Goal: Navigation & Orientation: Find specific page/section

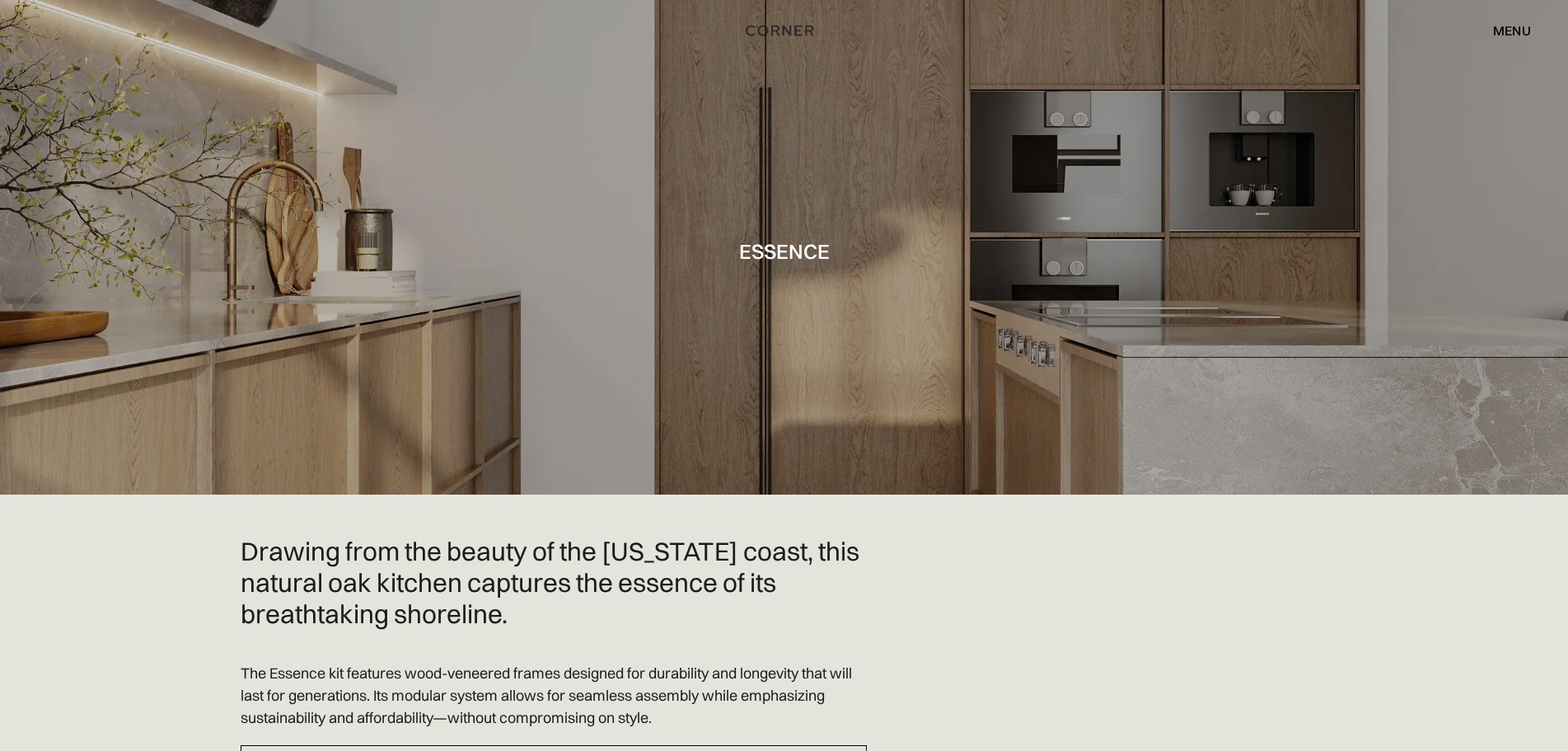
click at [1513, 24] on div "menu" at bounding box center [1511, 31] width 38 height 14
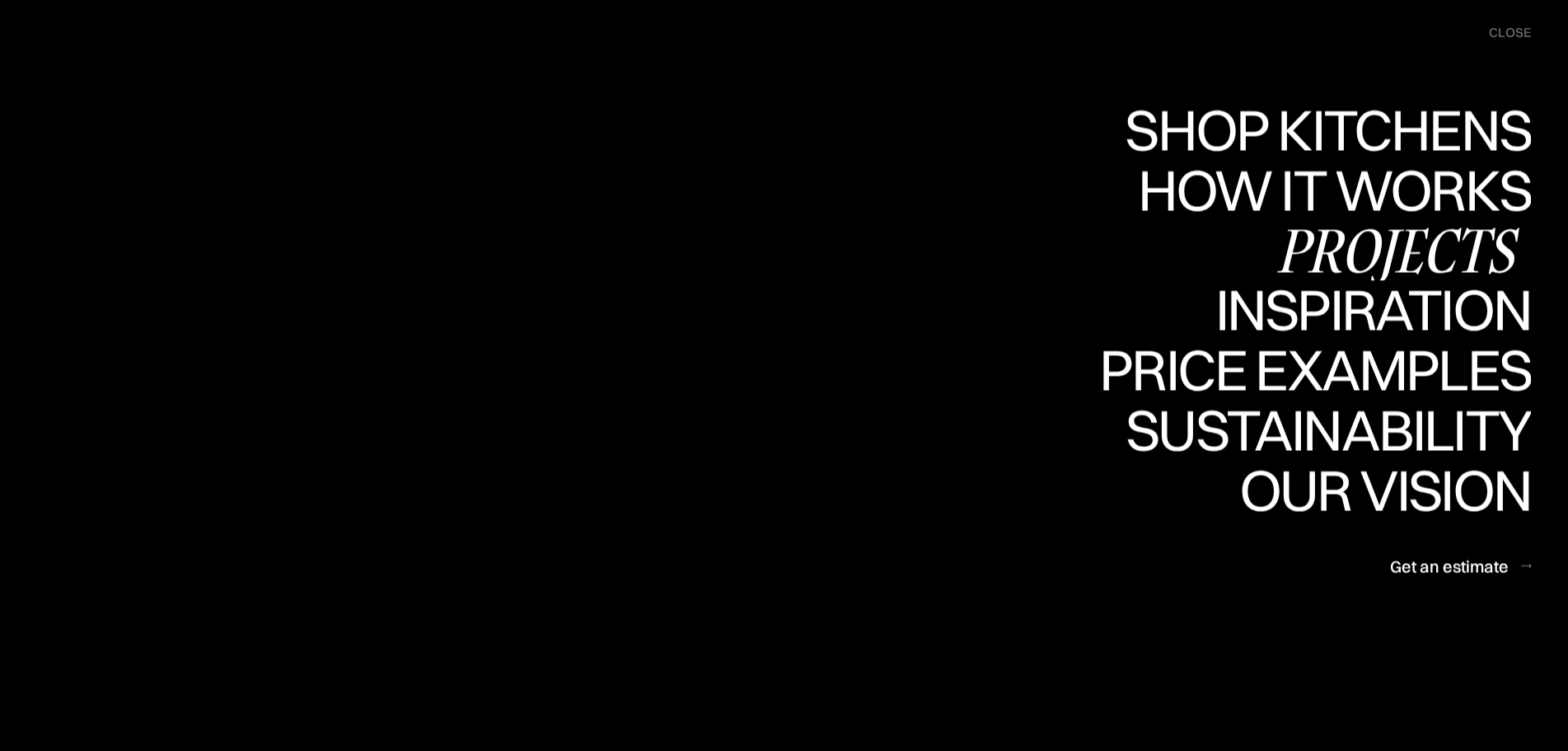
click at [1414, 251] on div "Projects" at bounding box center [1397, 249] width 267 height 58
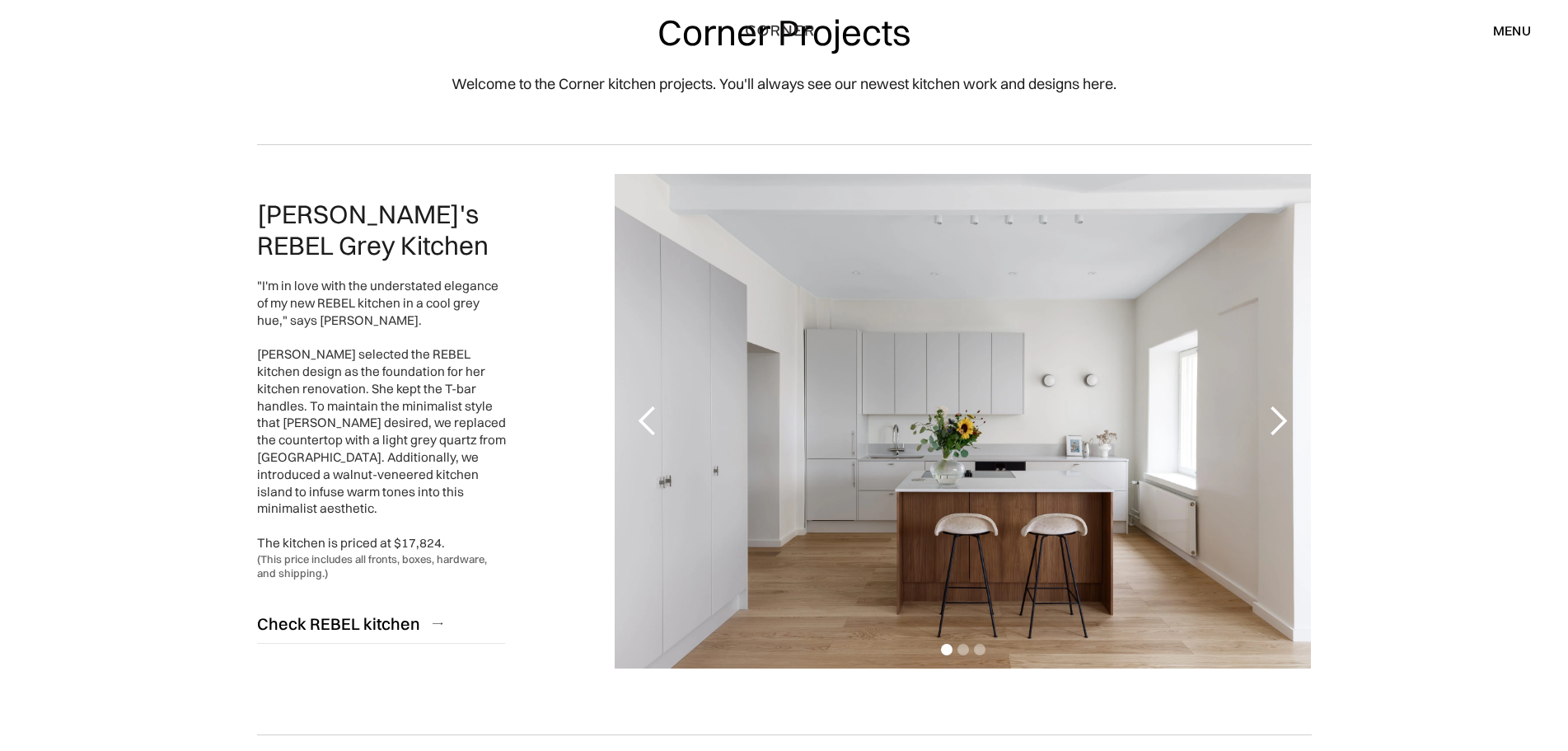
scroll to position [247, 0]
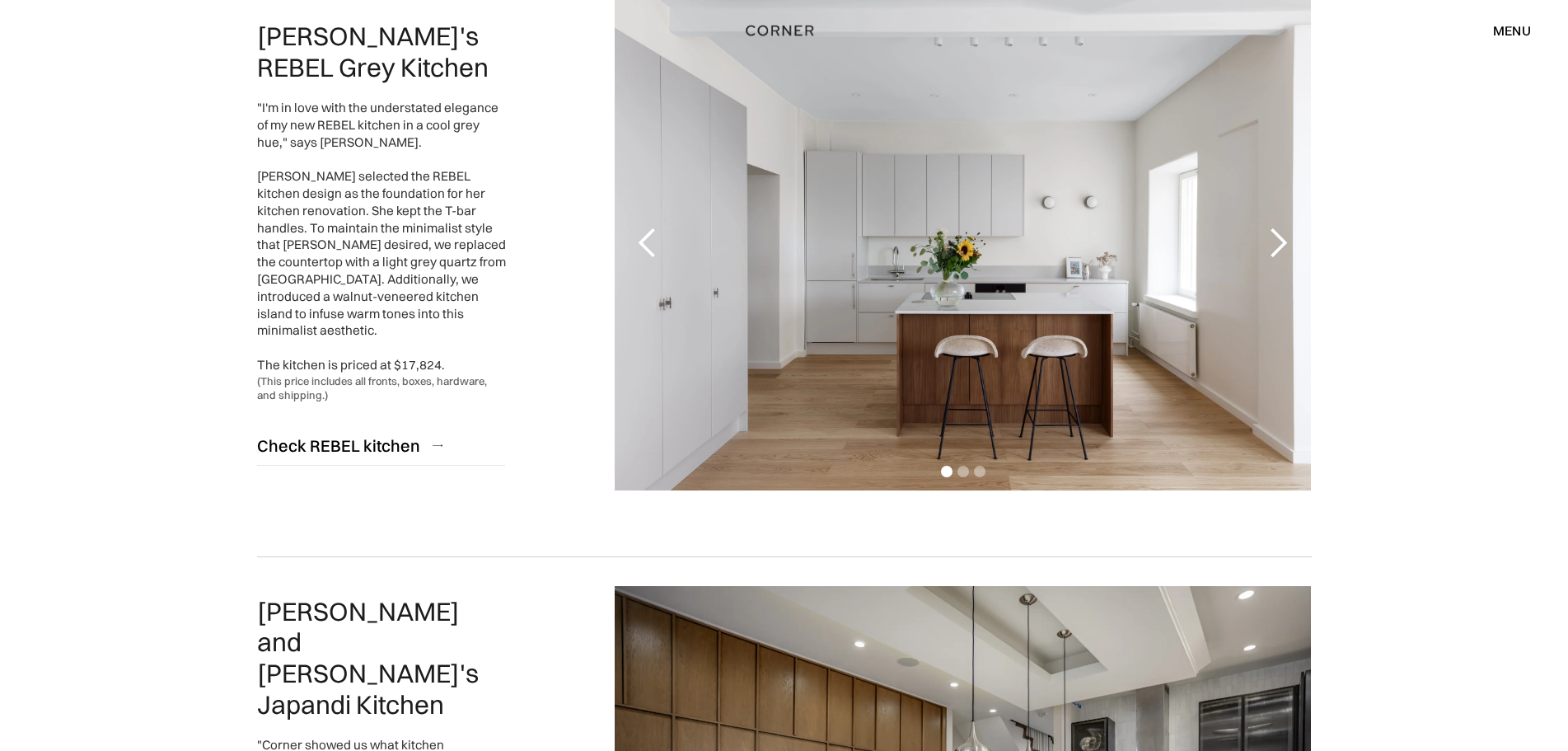
click at [1276, 242] on div "next slide" at bounding box center [1277, 243] width 33 height 33
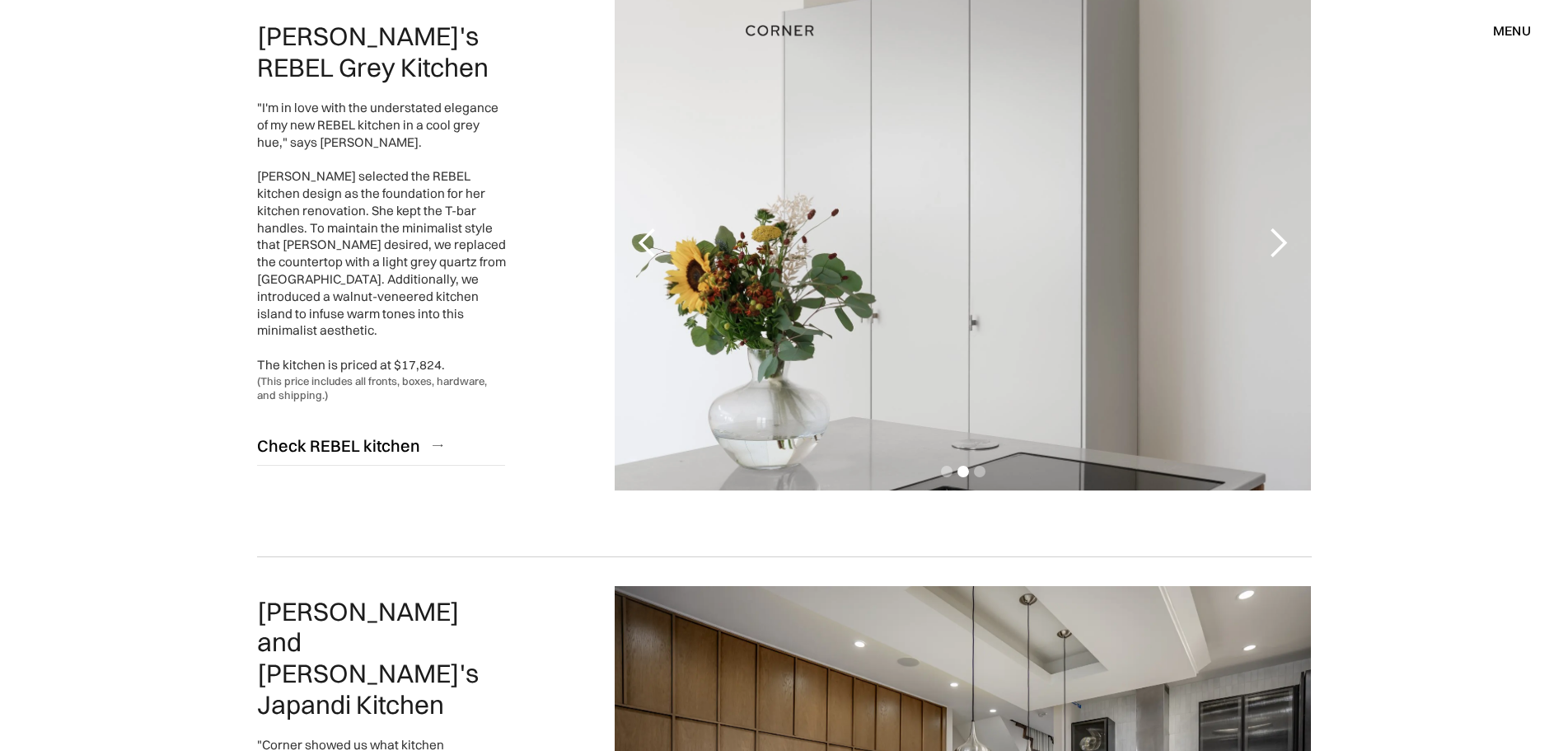
click at [1276, 242] on div "next slide" at bounding box center [1277, 243] width 33 height 33
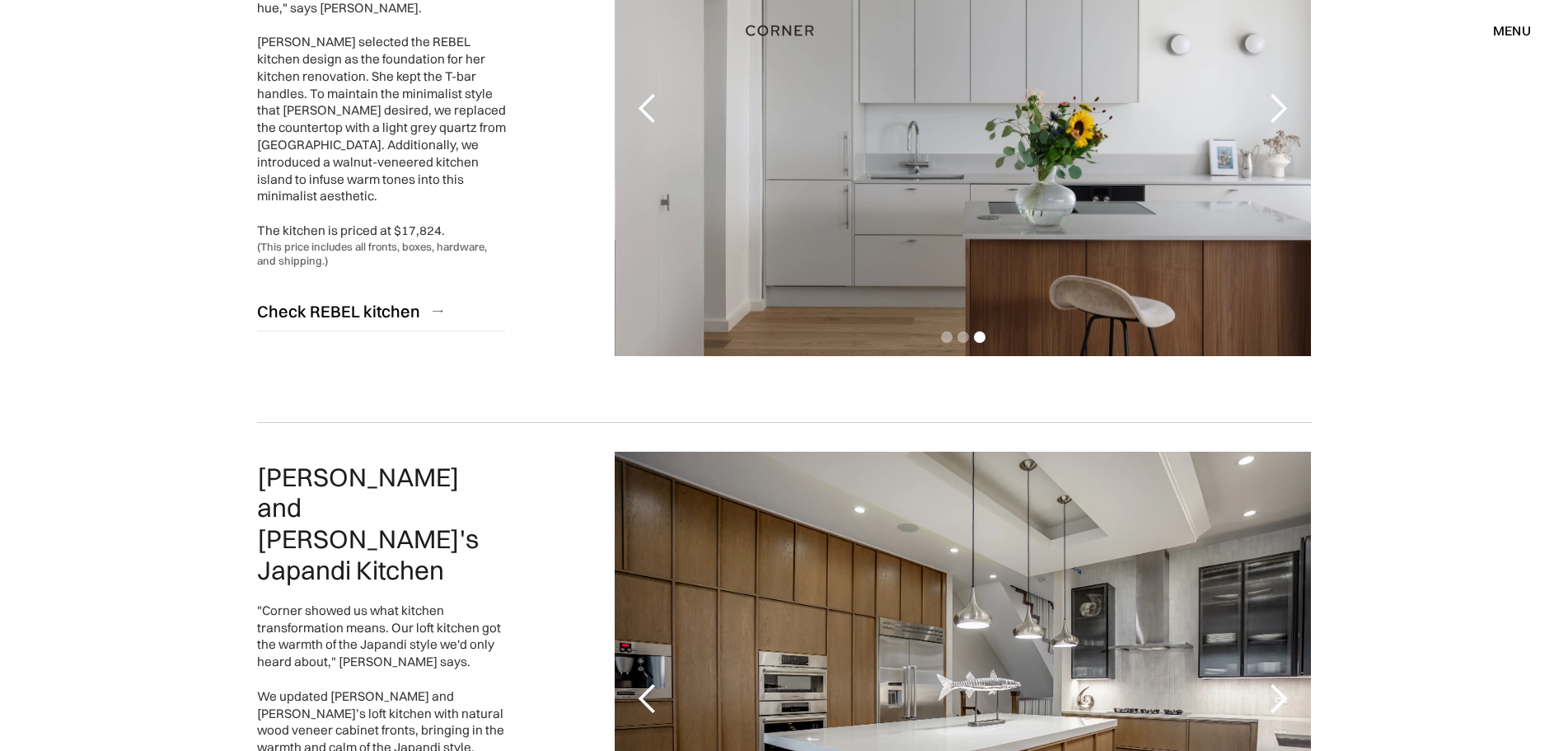
scroll to position [659, 0]
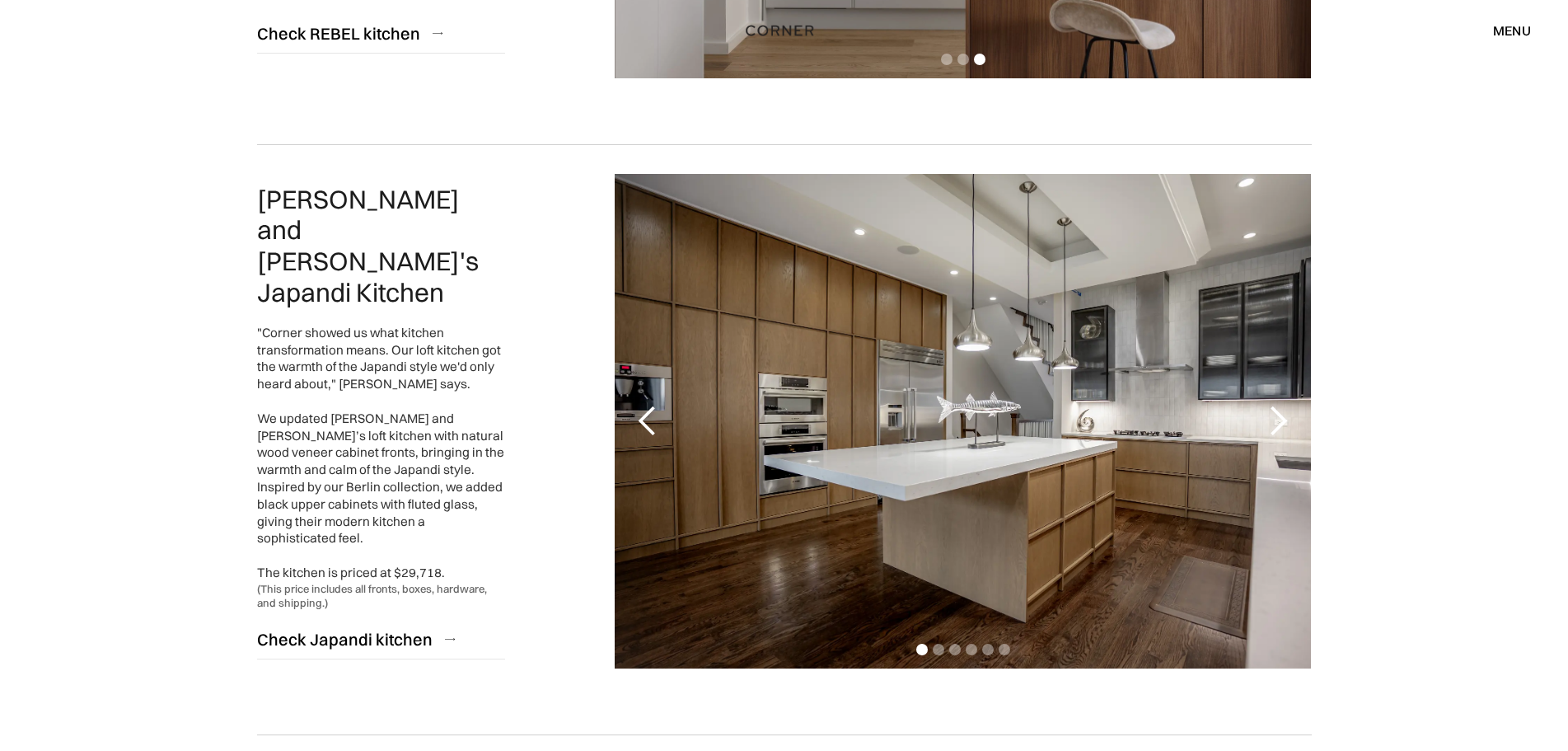
click at [1278, 423] on div "next slide" at bounding box center [1277, 421] width 33 height 33
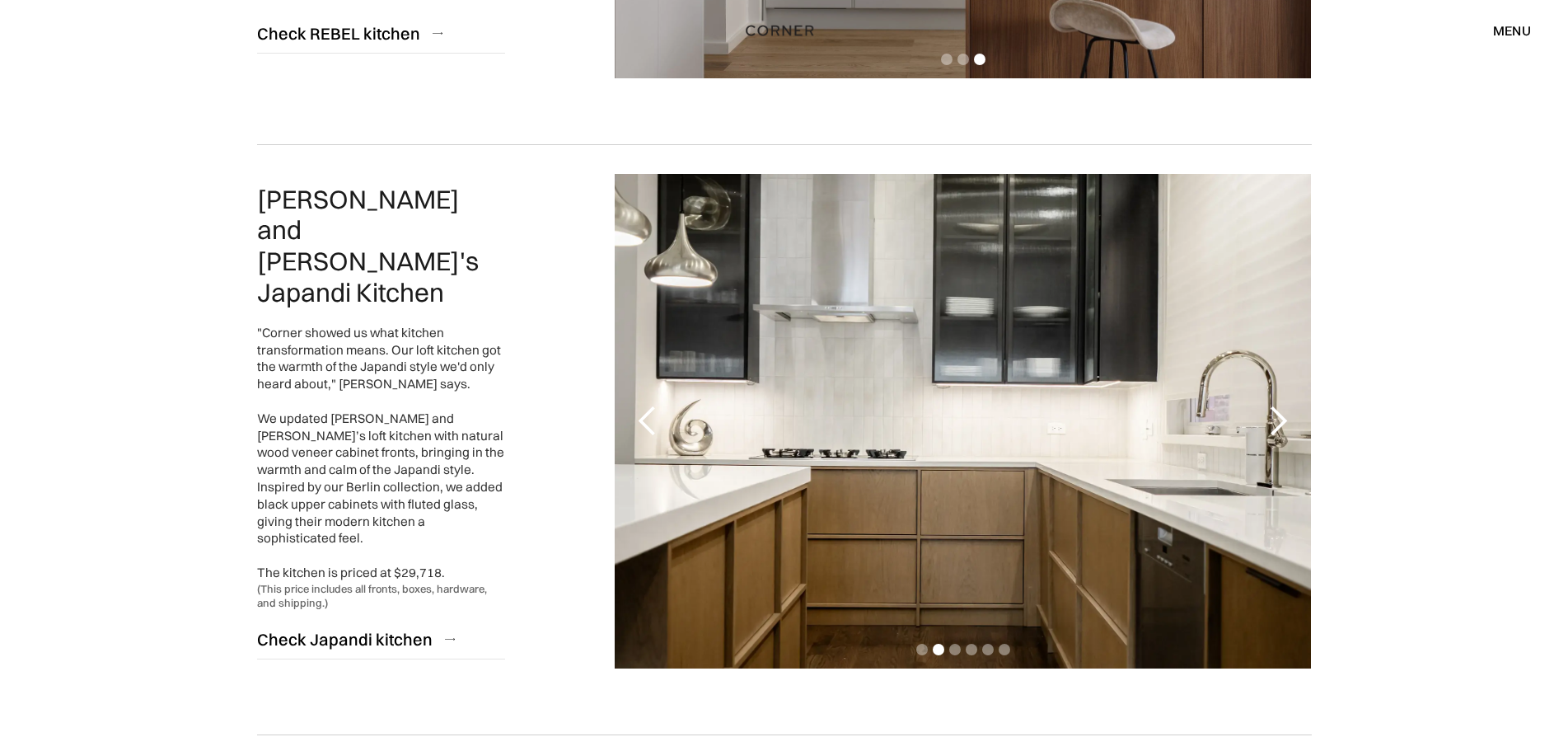
click at [1278, 423] on div "next slide" at bounding box center [1277, 421] width 33 height 33
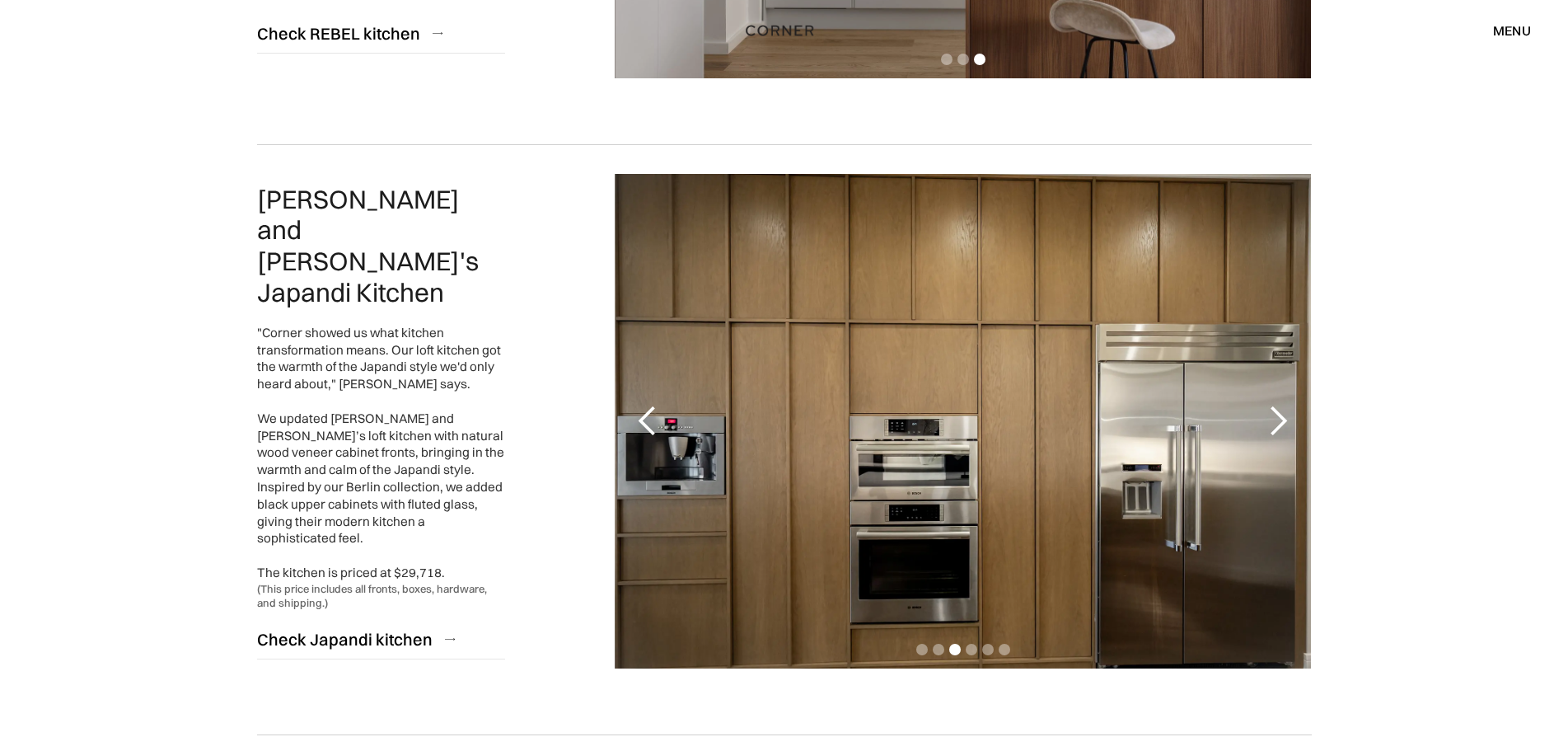
click at [1278, 423] on div "next slide" at bounding box center [1277, 421] width 33 height 33
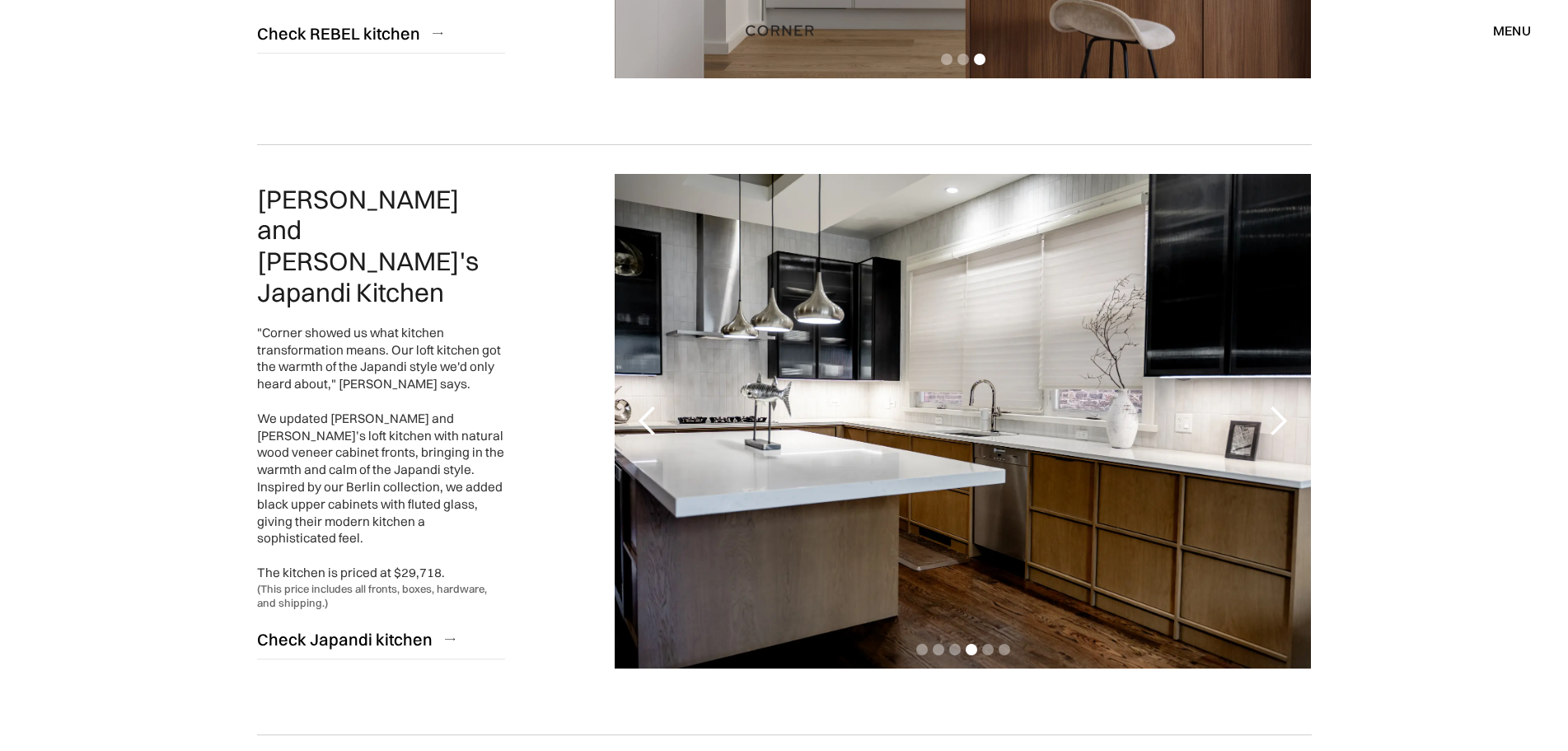
click at [1278, 423] on div "next slide" at bounding box center [1277, 421] width 33 height 33
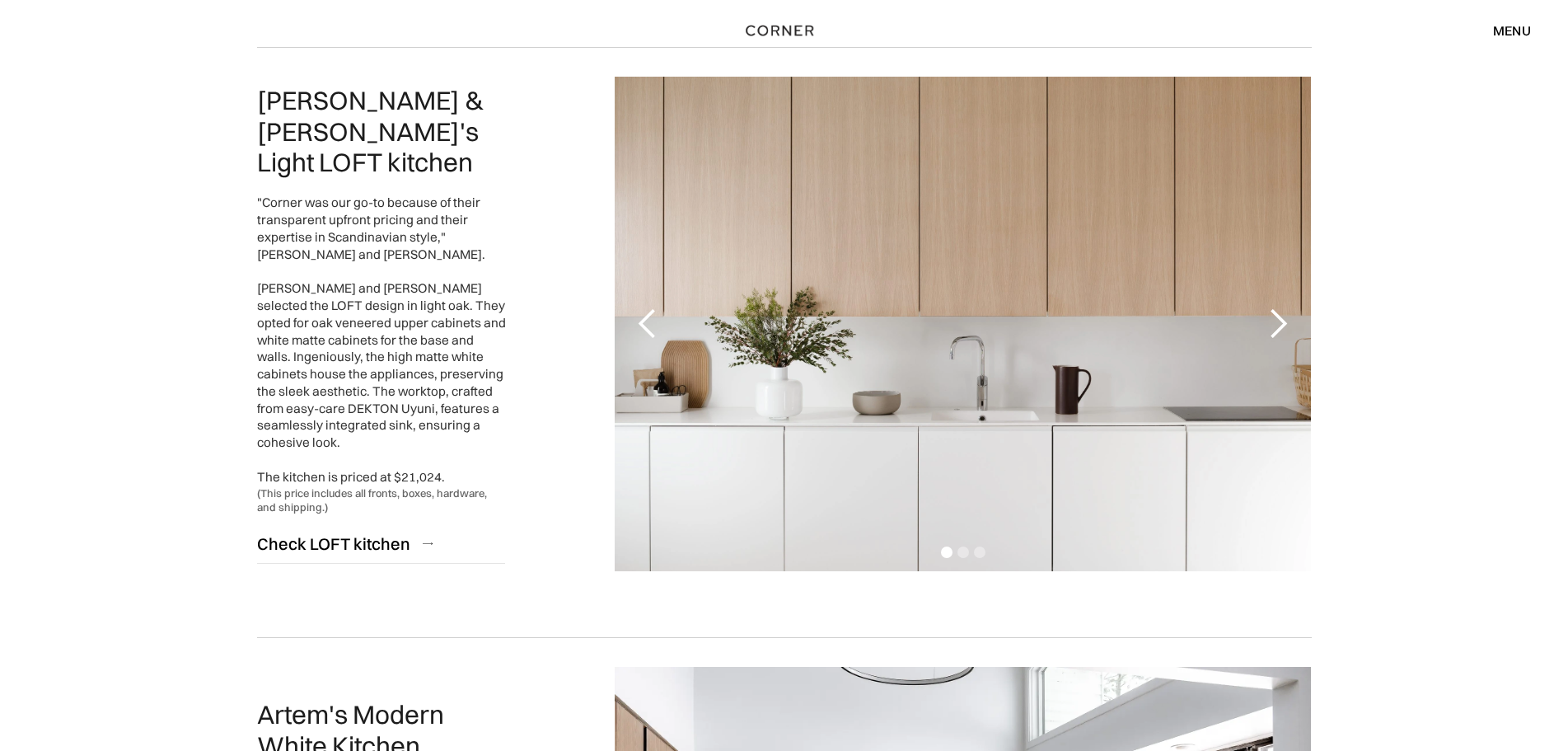
scroll to position [1401, 0]
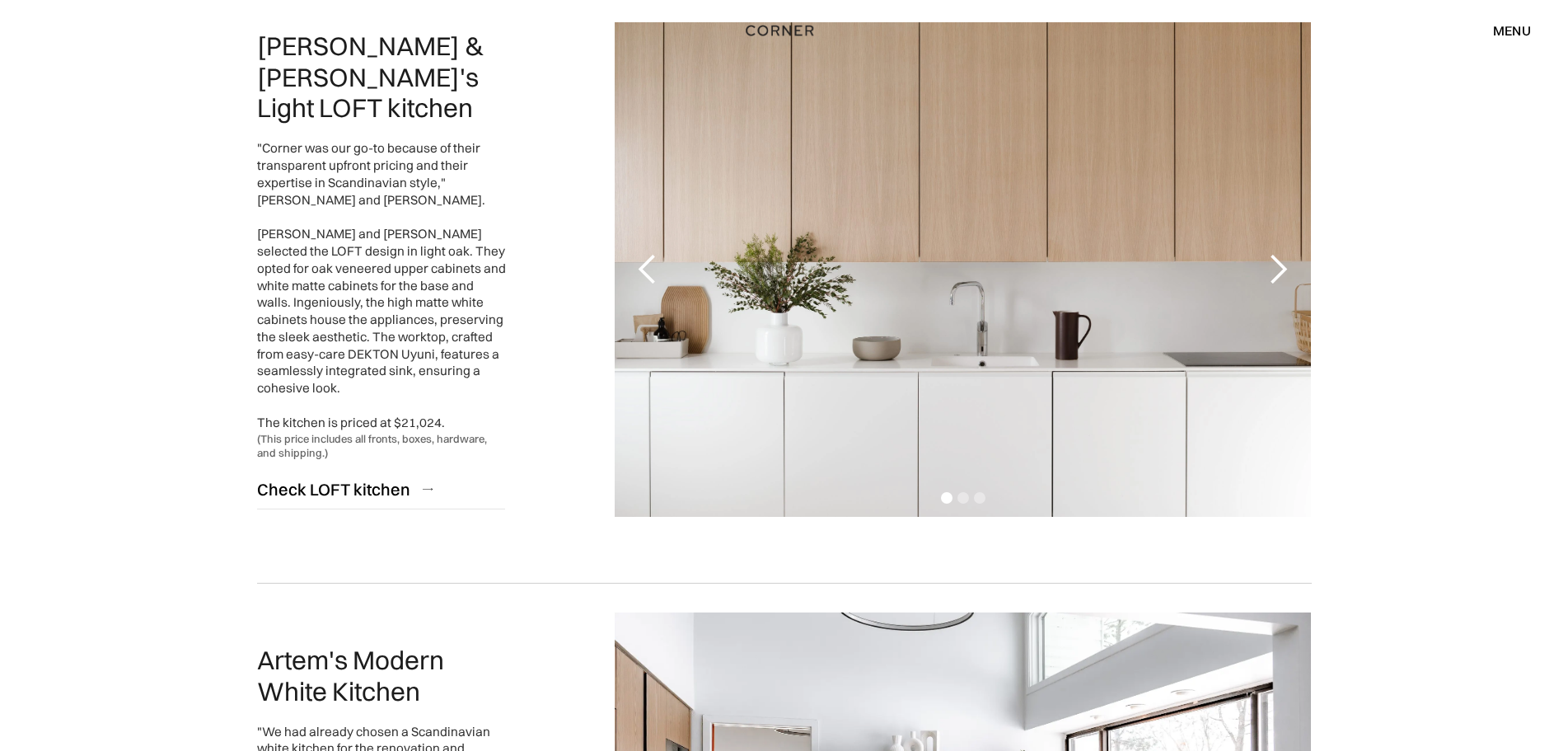
click at [1276, 276] on div "next slide" at bounding box center [1277, 269] width 33 height 33
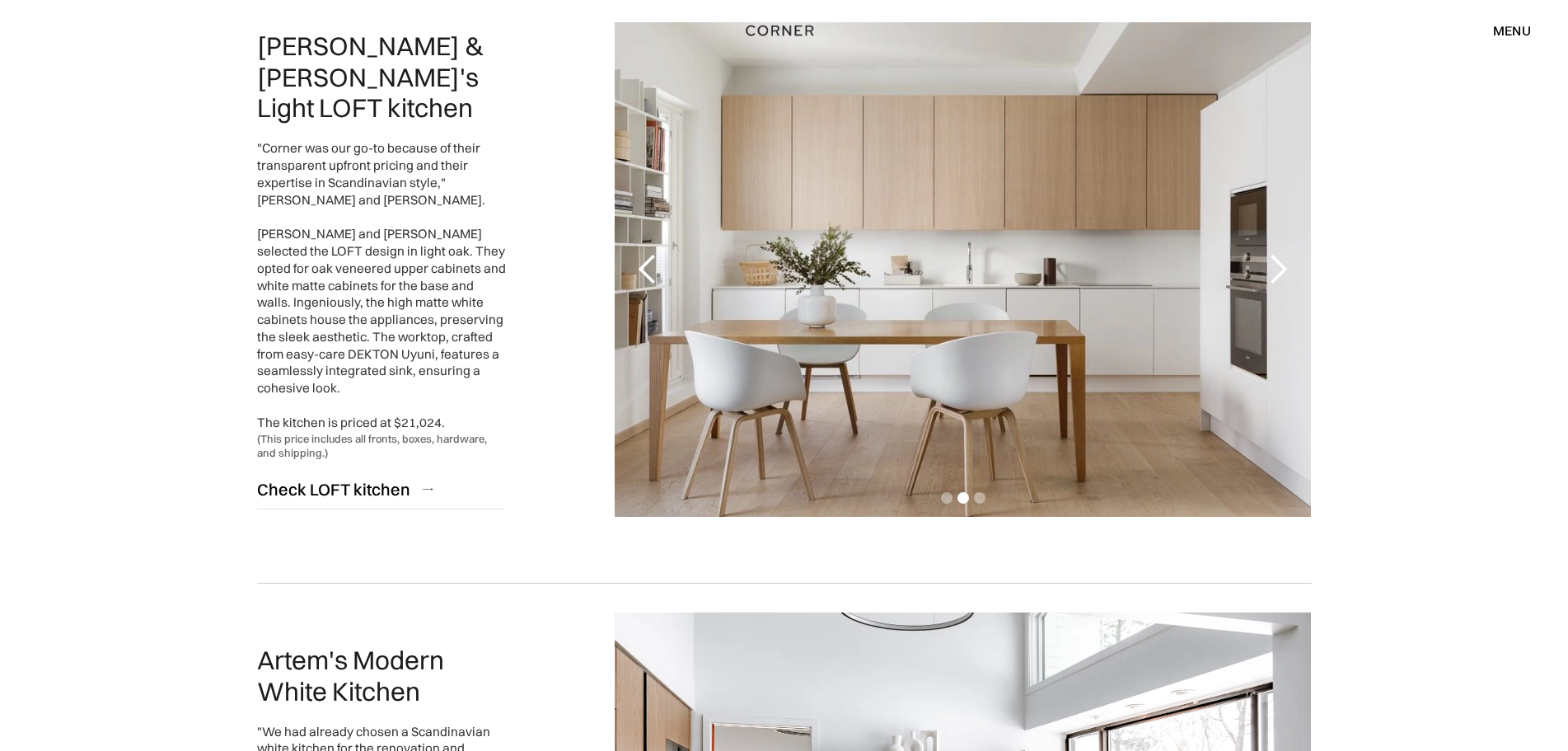
click at [1276, 276] on div "next slide" at bounding box center [1277, 269] width 33 height 33
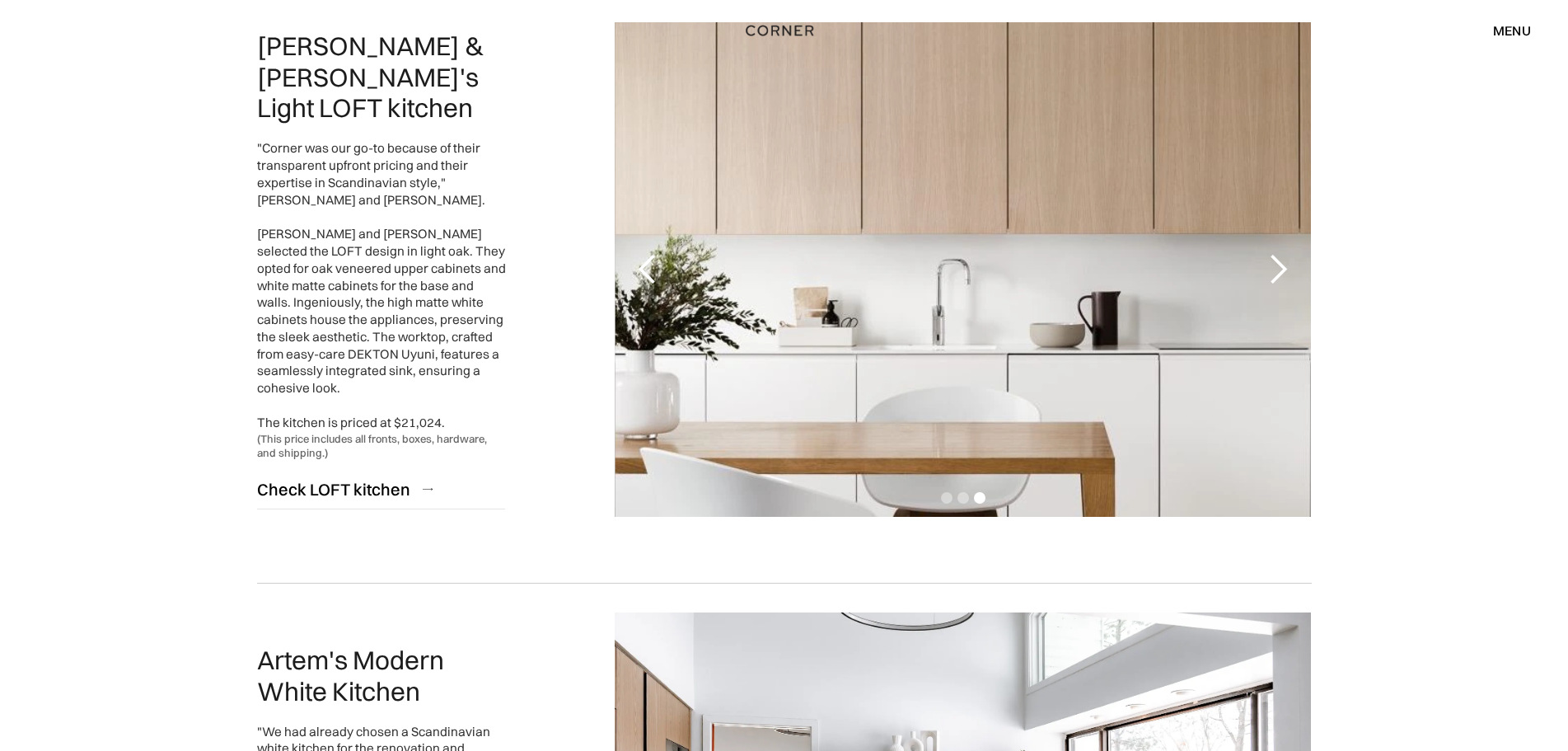
click at [1276, 276] on div "next slide" at bounding box center [1277, 269] width 33 height 33
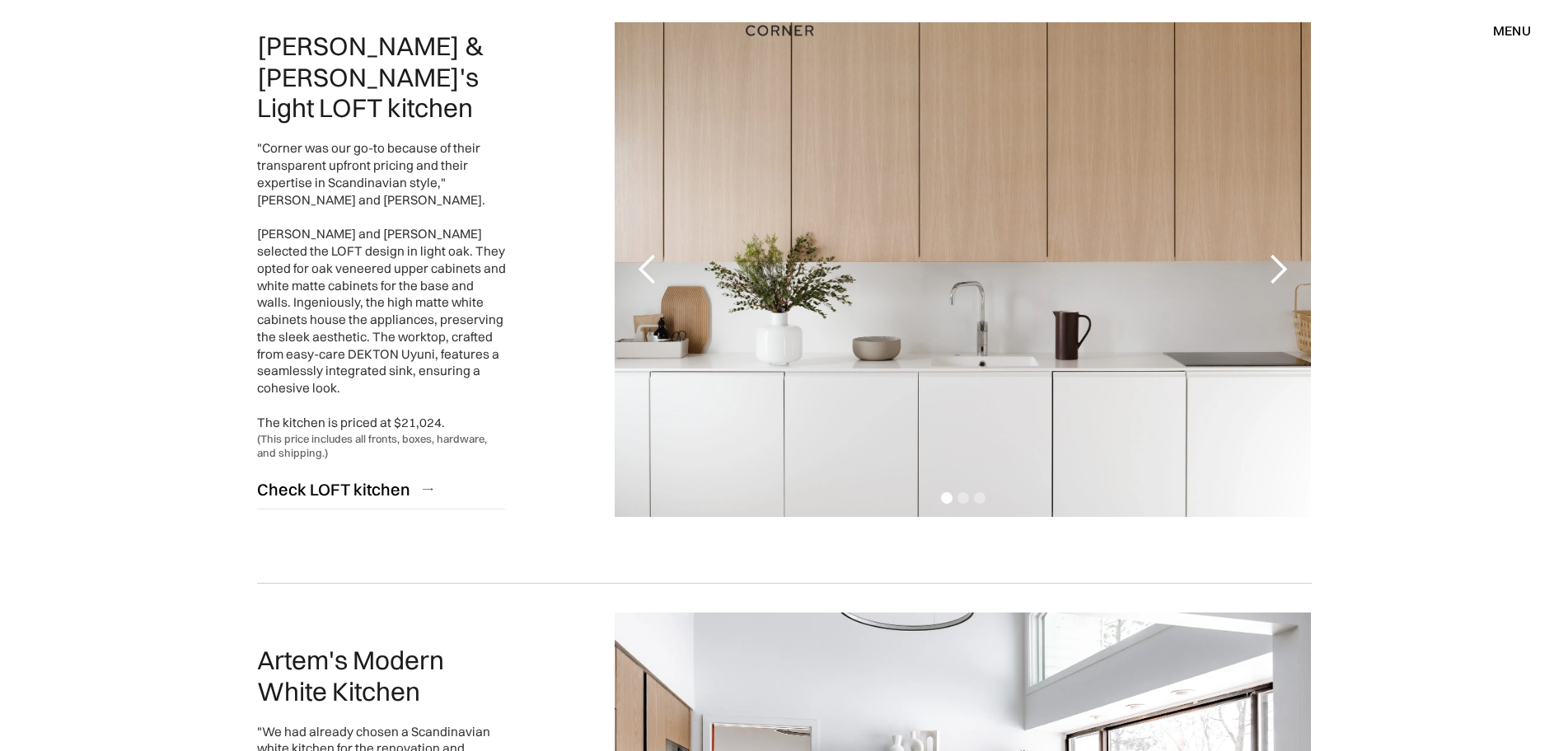
click at [1276, 276] on div "next slide" at bounding box center [1277, 269] width 33 height 33
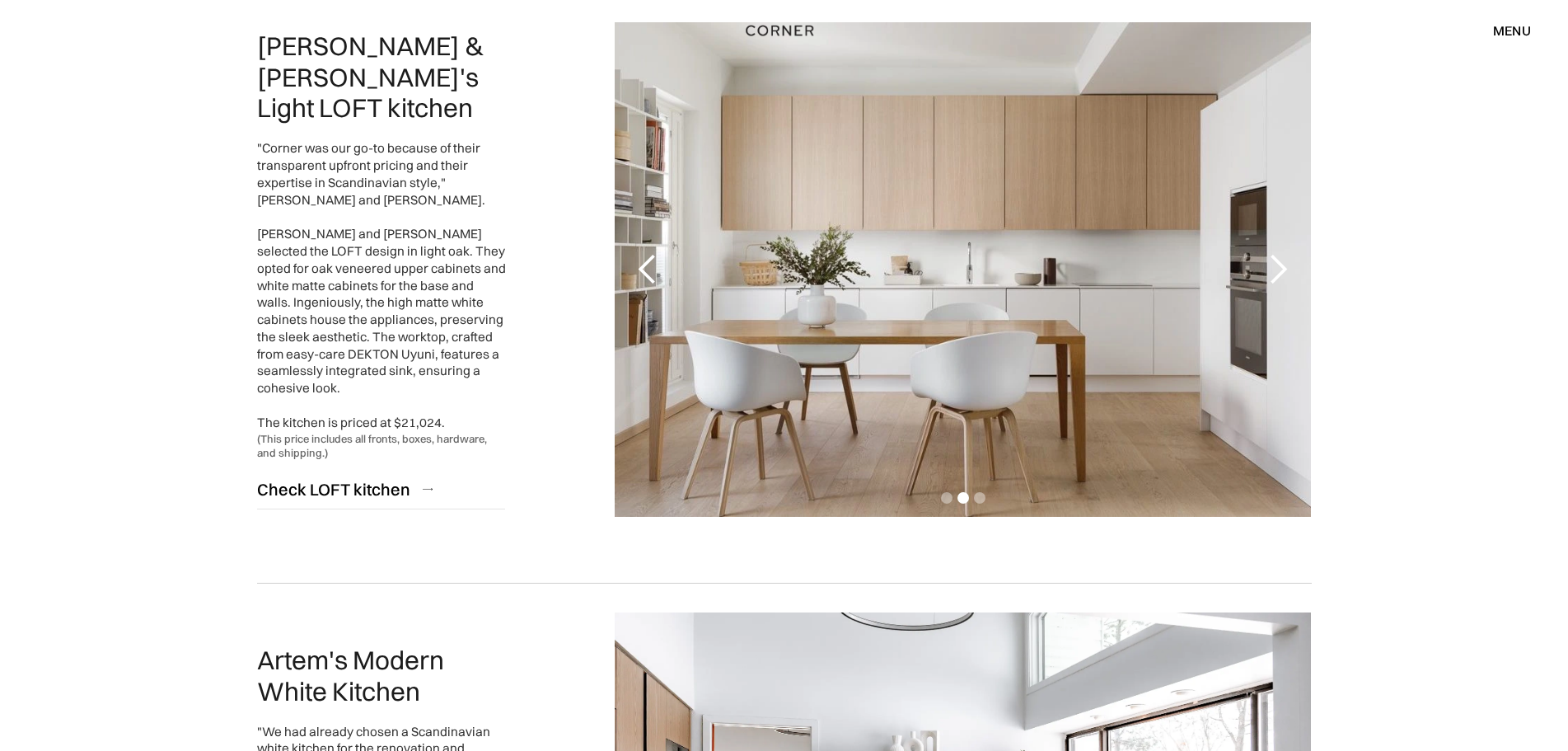
click at [1276, 274] on div "next slide" at bounding box center [1277, 269] width 33 height 33
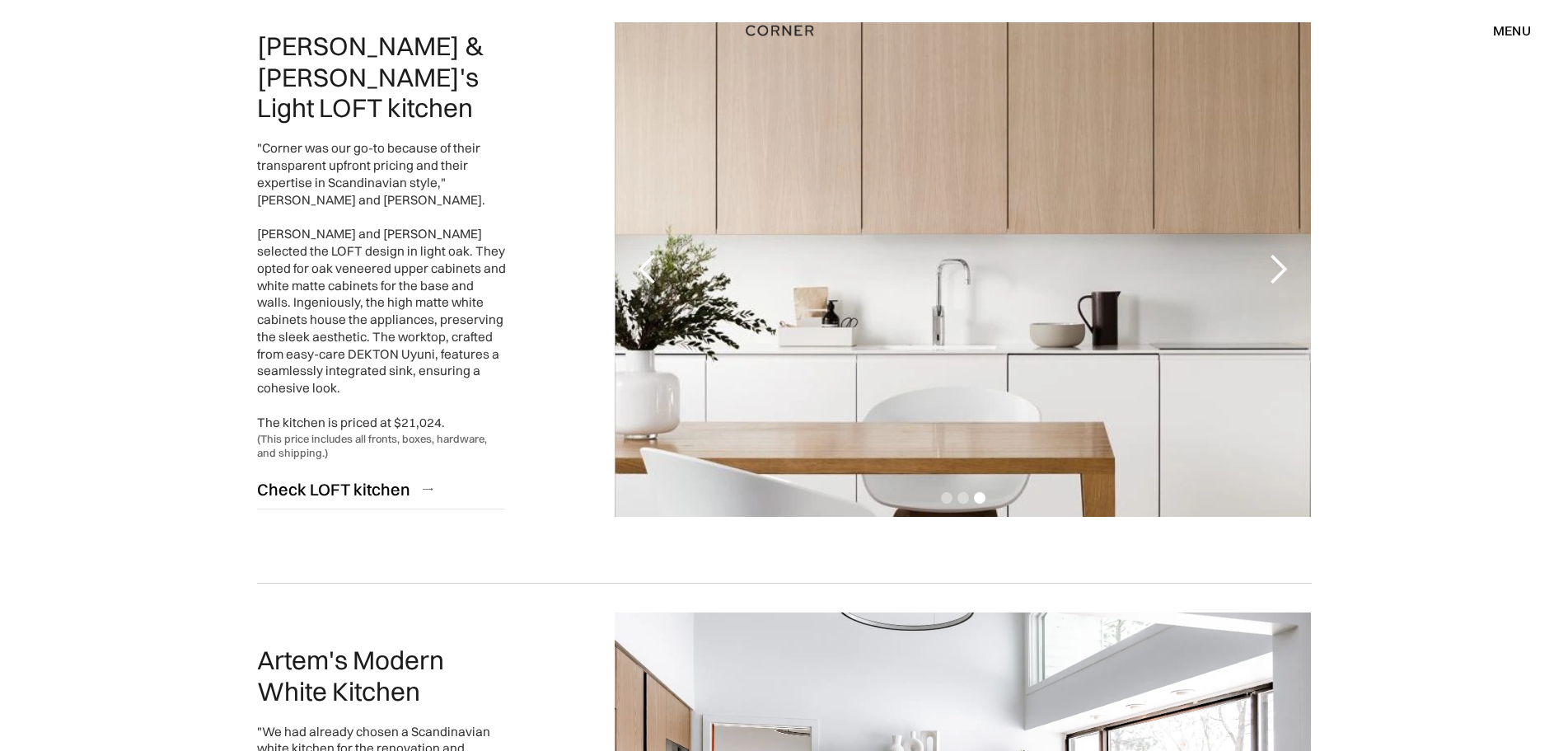
click at [1276, 274] on div "next slide" at bounding box center [1277, 269] width 33 height 33
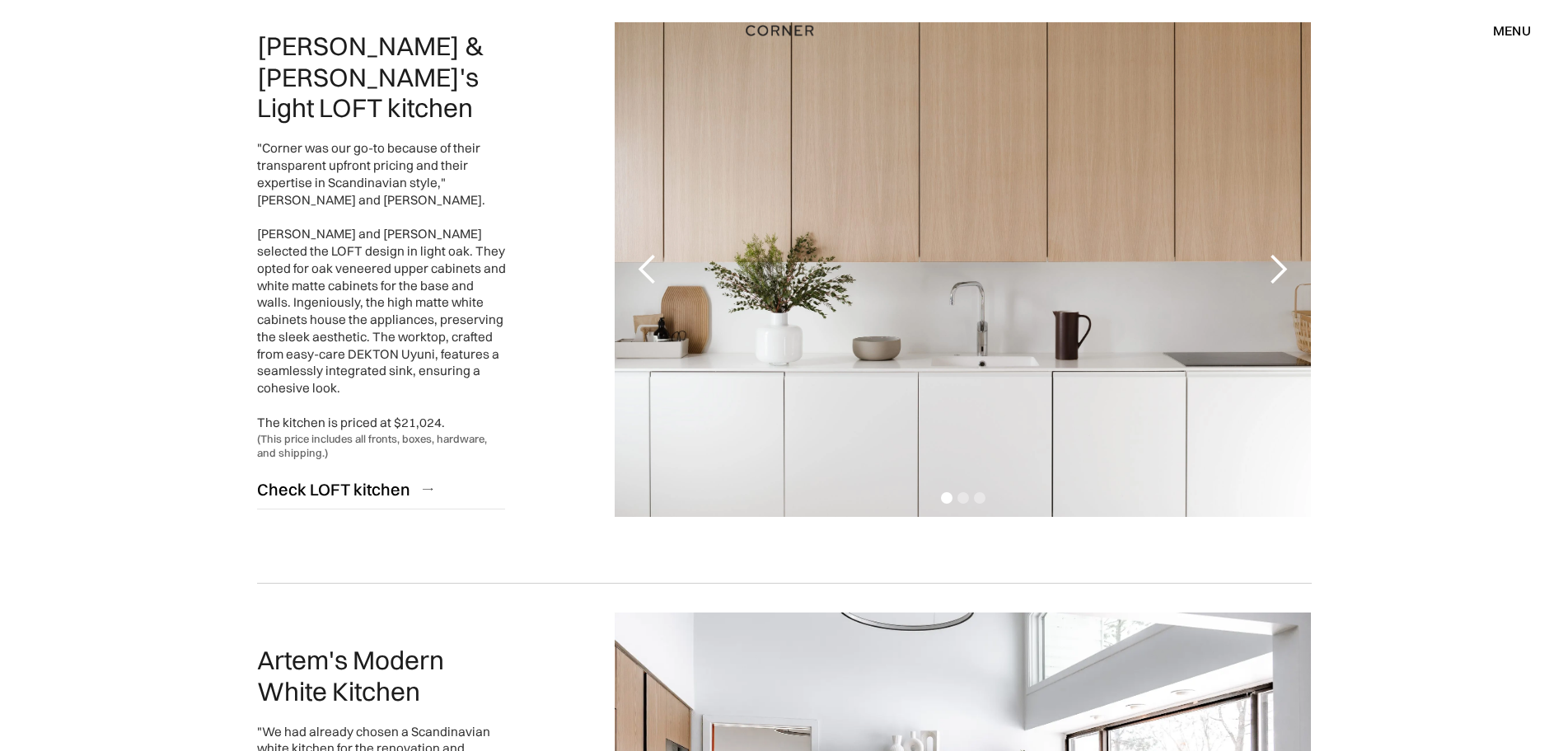
click at [1276, 274] on div "next slide" at bounding box center [1277, 269] width 33 height 33
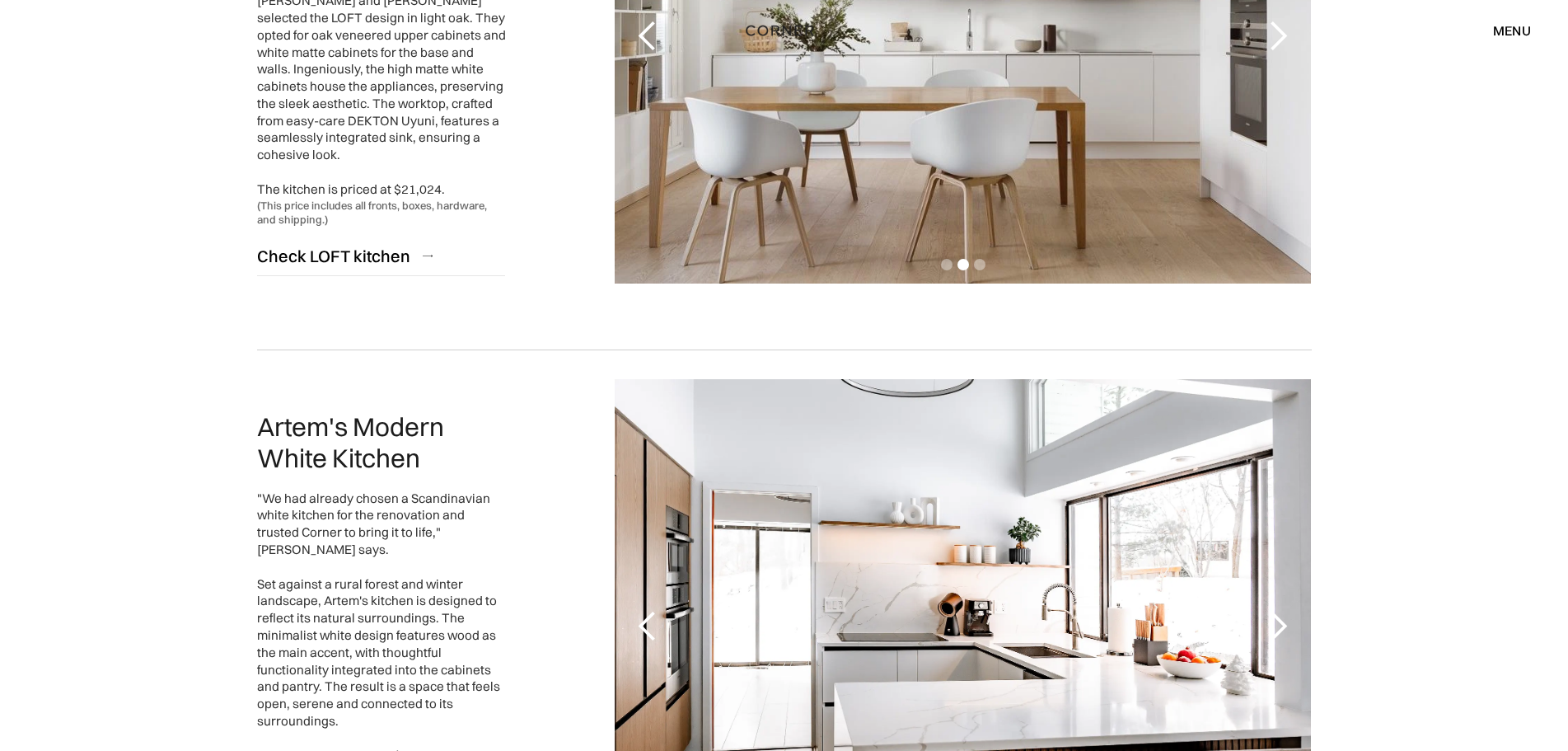
scroll to position [1813, 0]
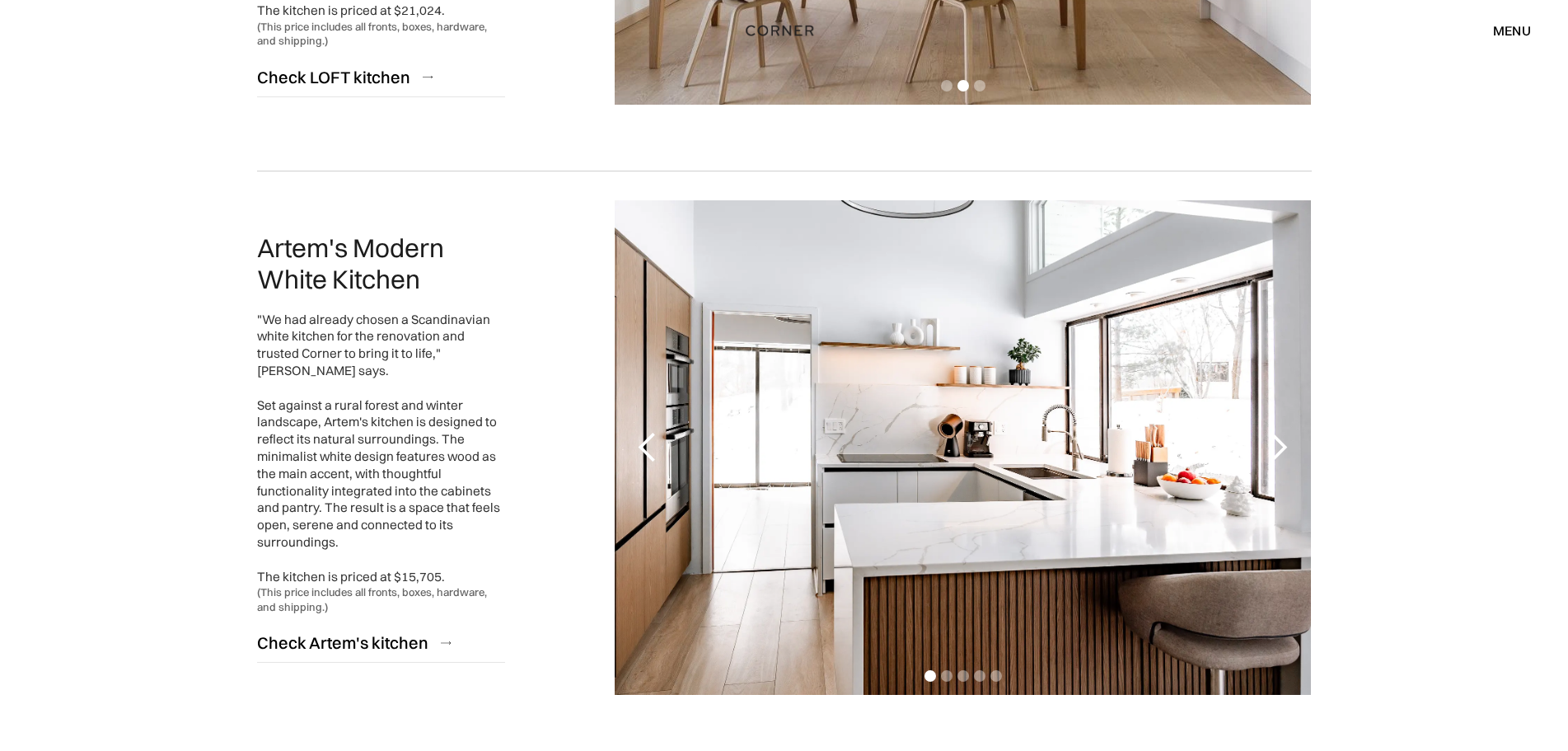
click at [1287, 443] on div "next slide" at bounding box center [1277, 448] width 33 height 33
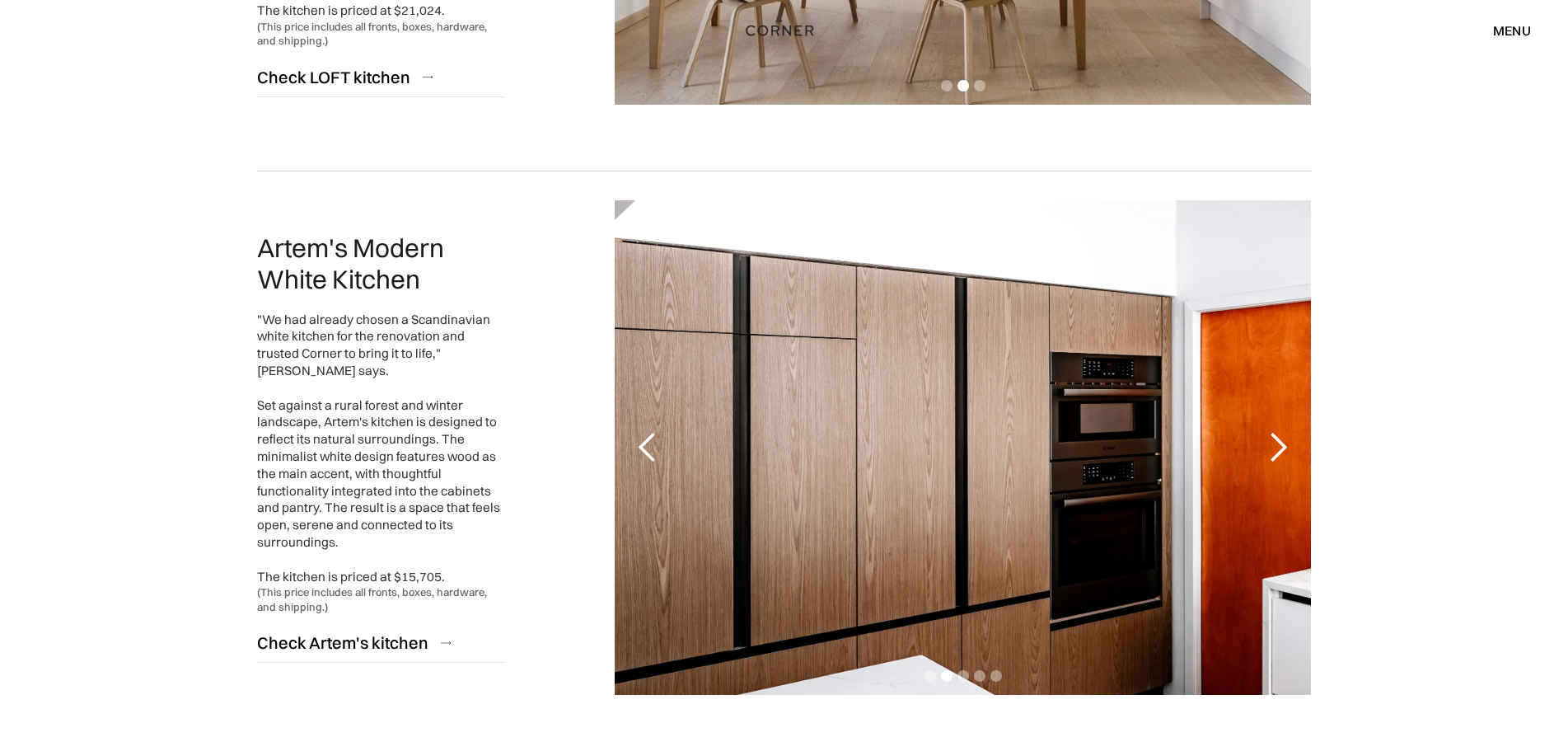
click at [1287, 442] on div "next slide" at bounding box center [1277, 448] width 33 height 33
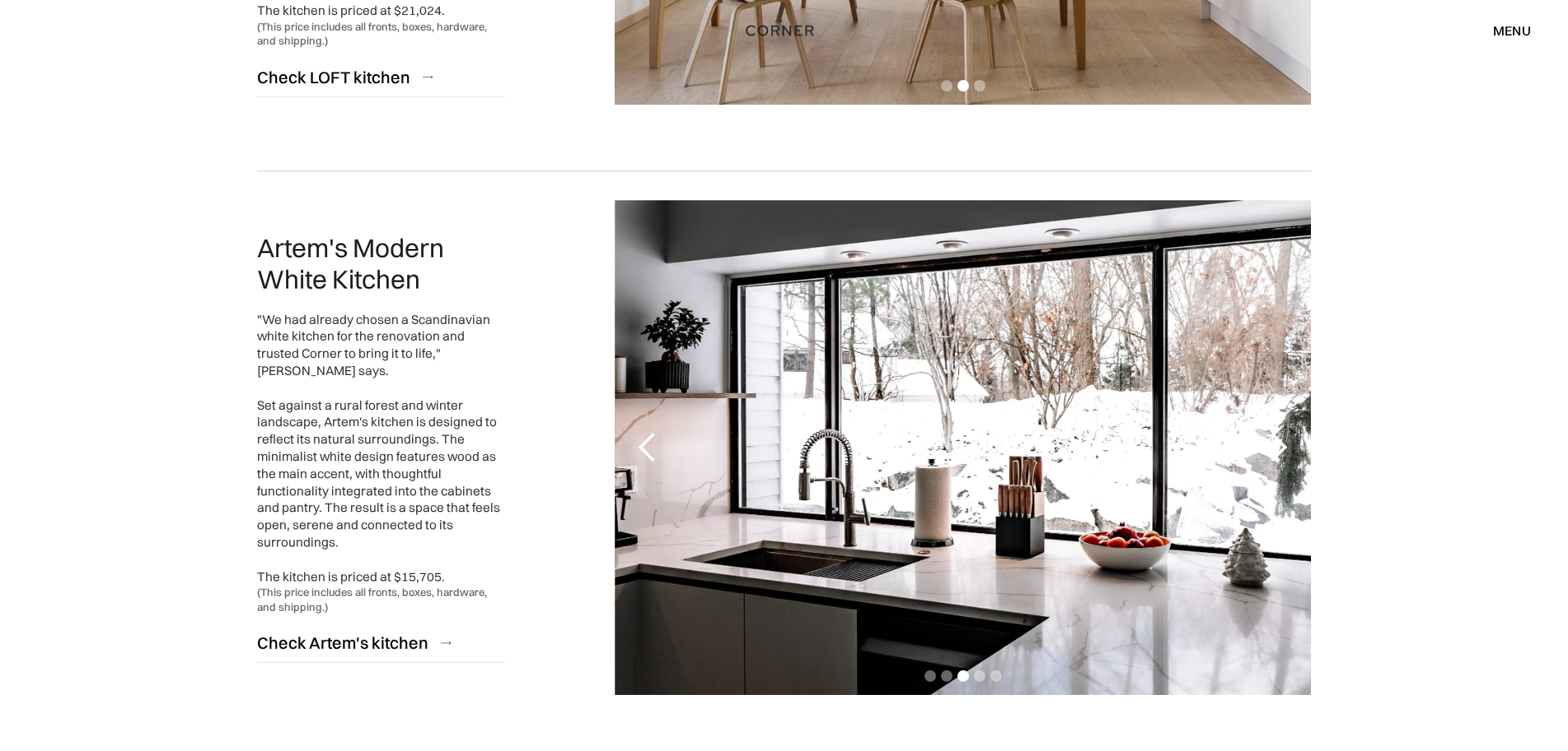
click at [1287, 442] on div "next slide" at bounding box center [1277, 448] width 33 height 33
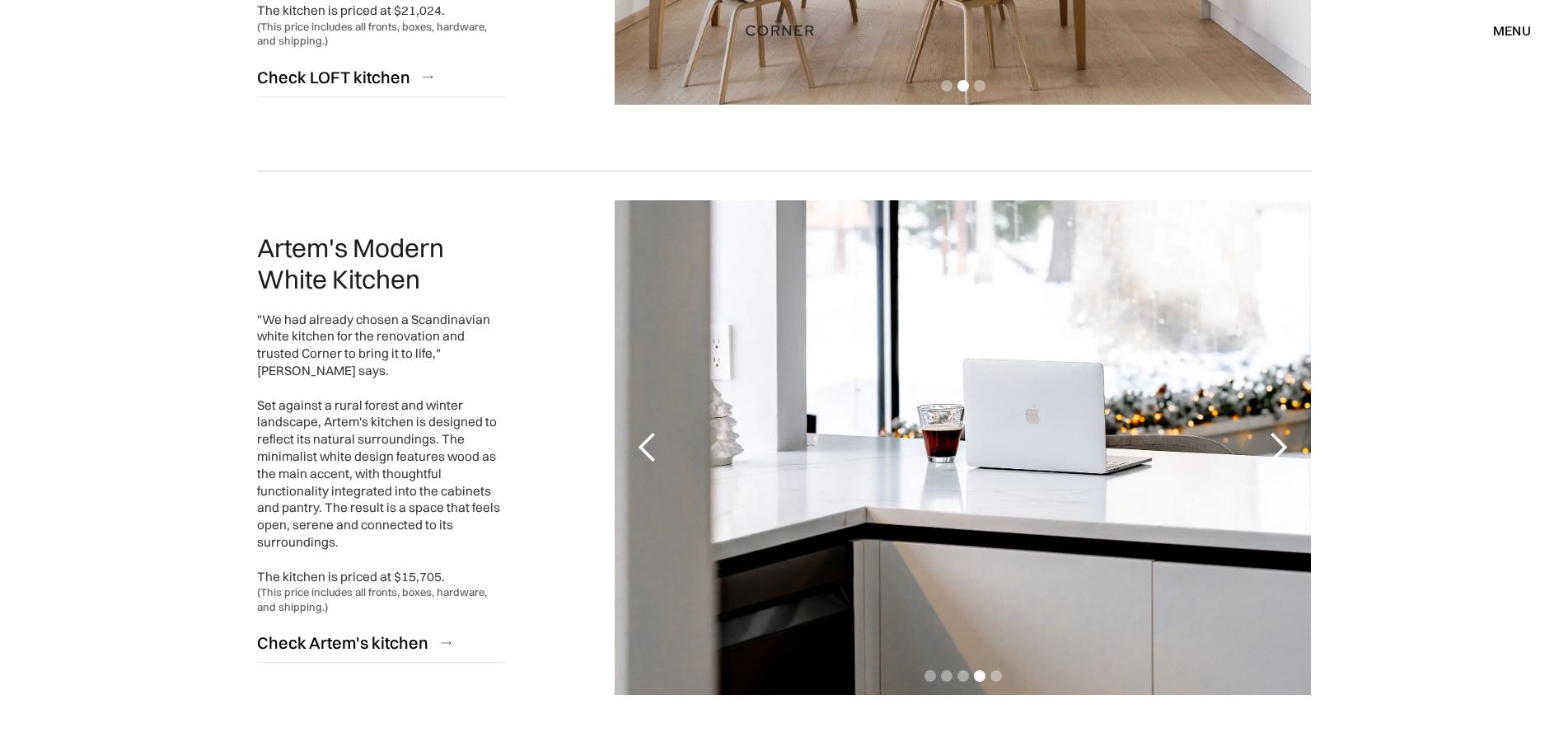
click at [1287, 442] on div "next slide" at bounding box center [1277, 448] width 33 height 33
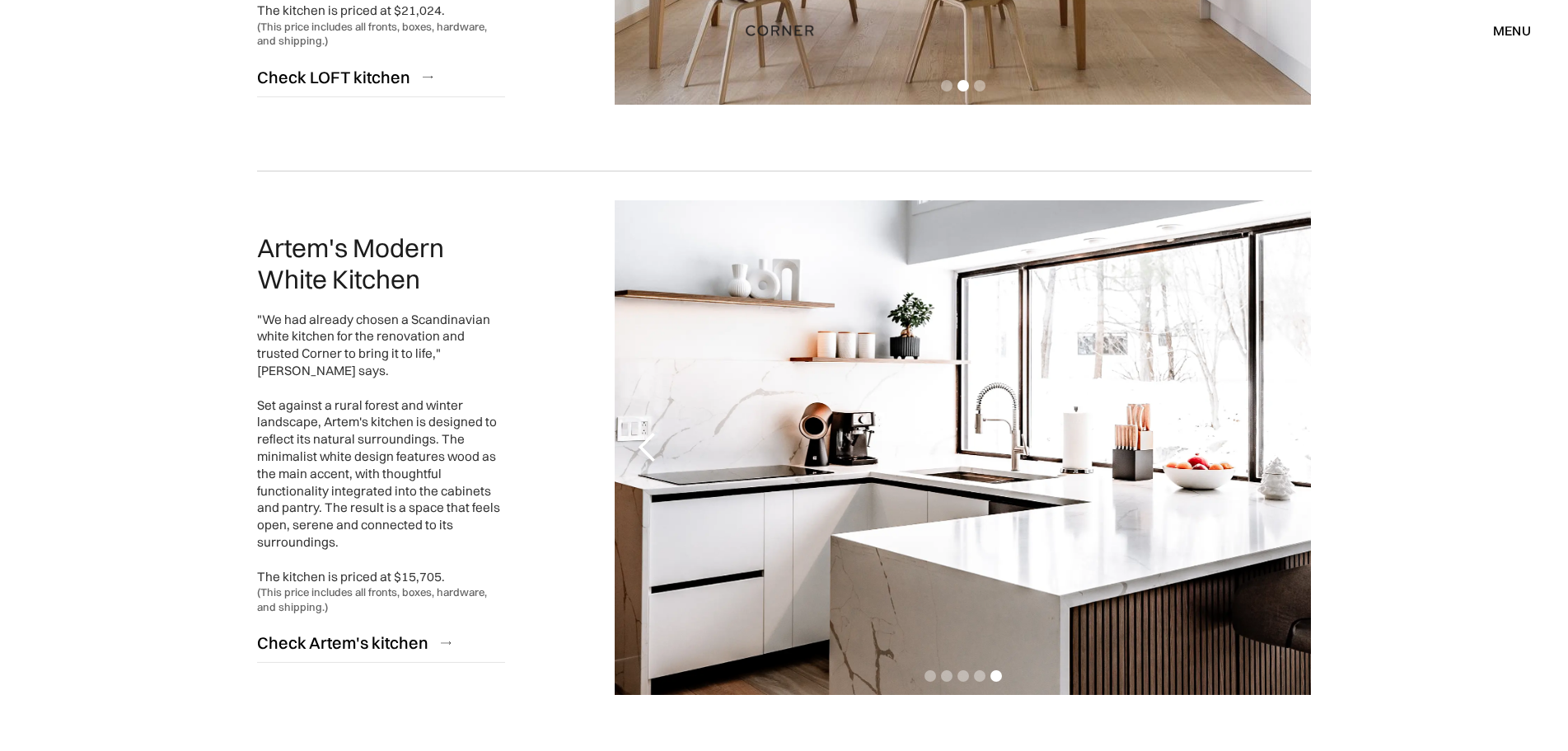
click at [1287, 442] on div "next slide" at bounding box center [1277, 448] width 33 height 33
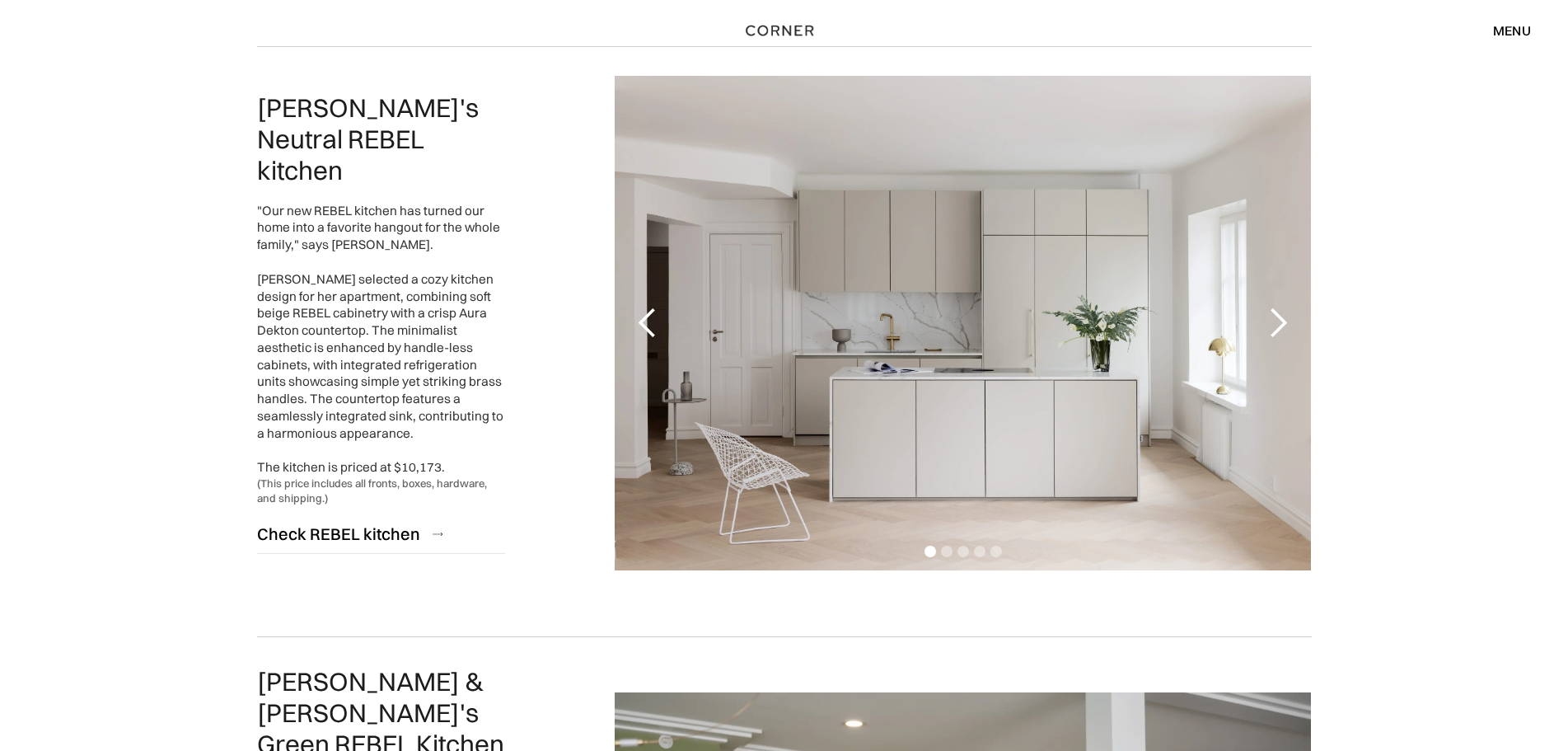
scroll to position [2554, 0]
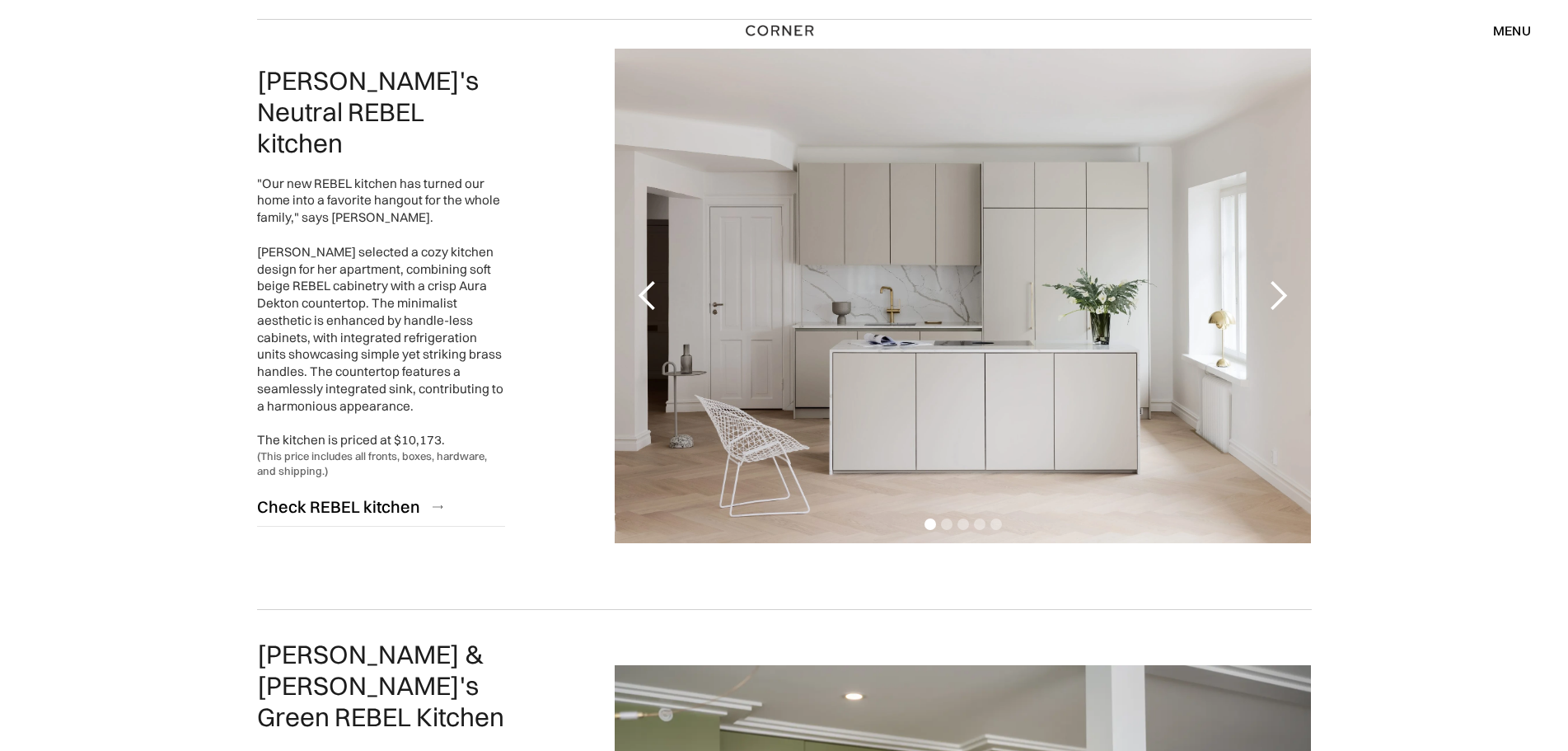
click at [1287, 296] on div "next slide" at bounding box center [1277, 296] width 33 height 33
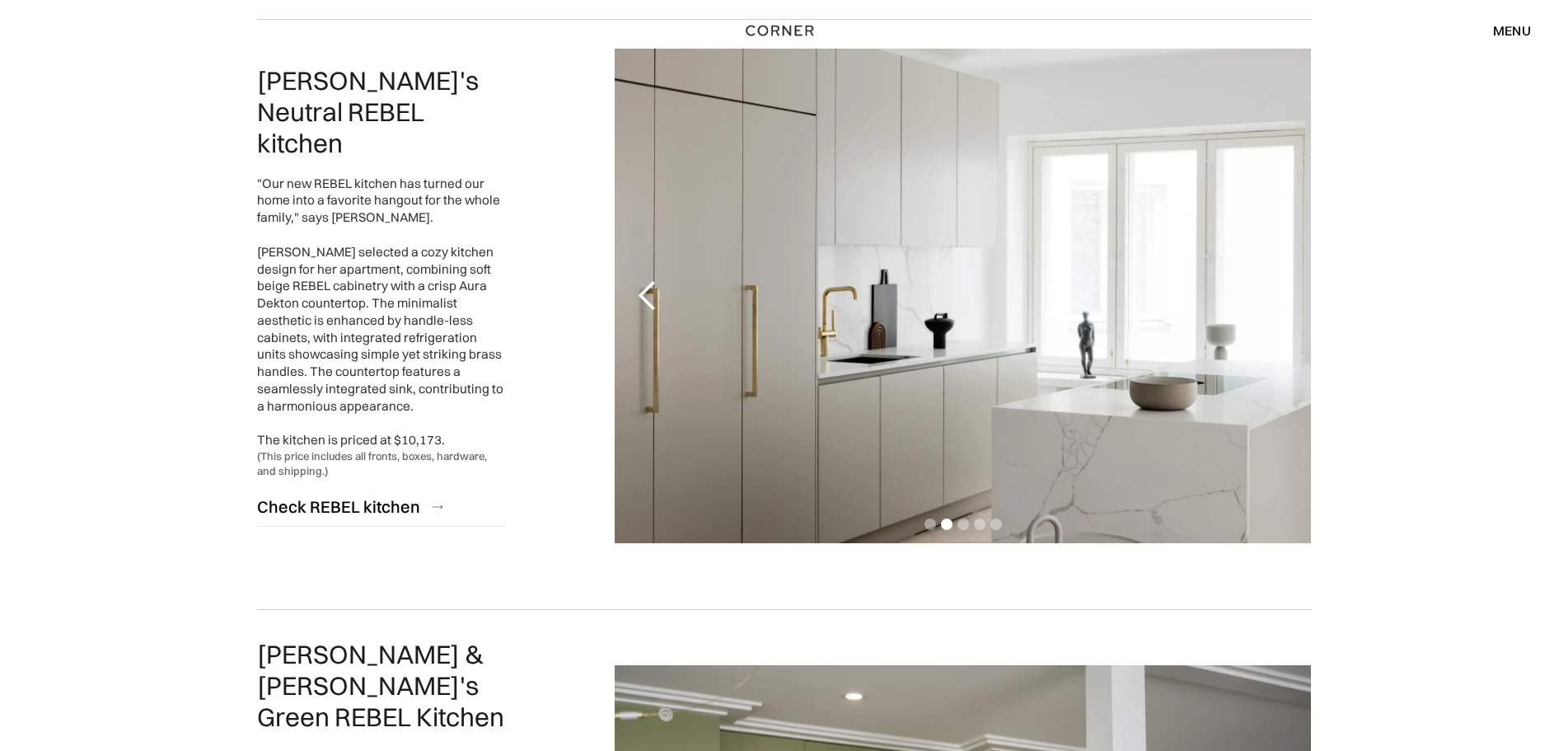
click at [1287, 296] on div "next slide" at bounding box center [1277, 296] width 33 height 33
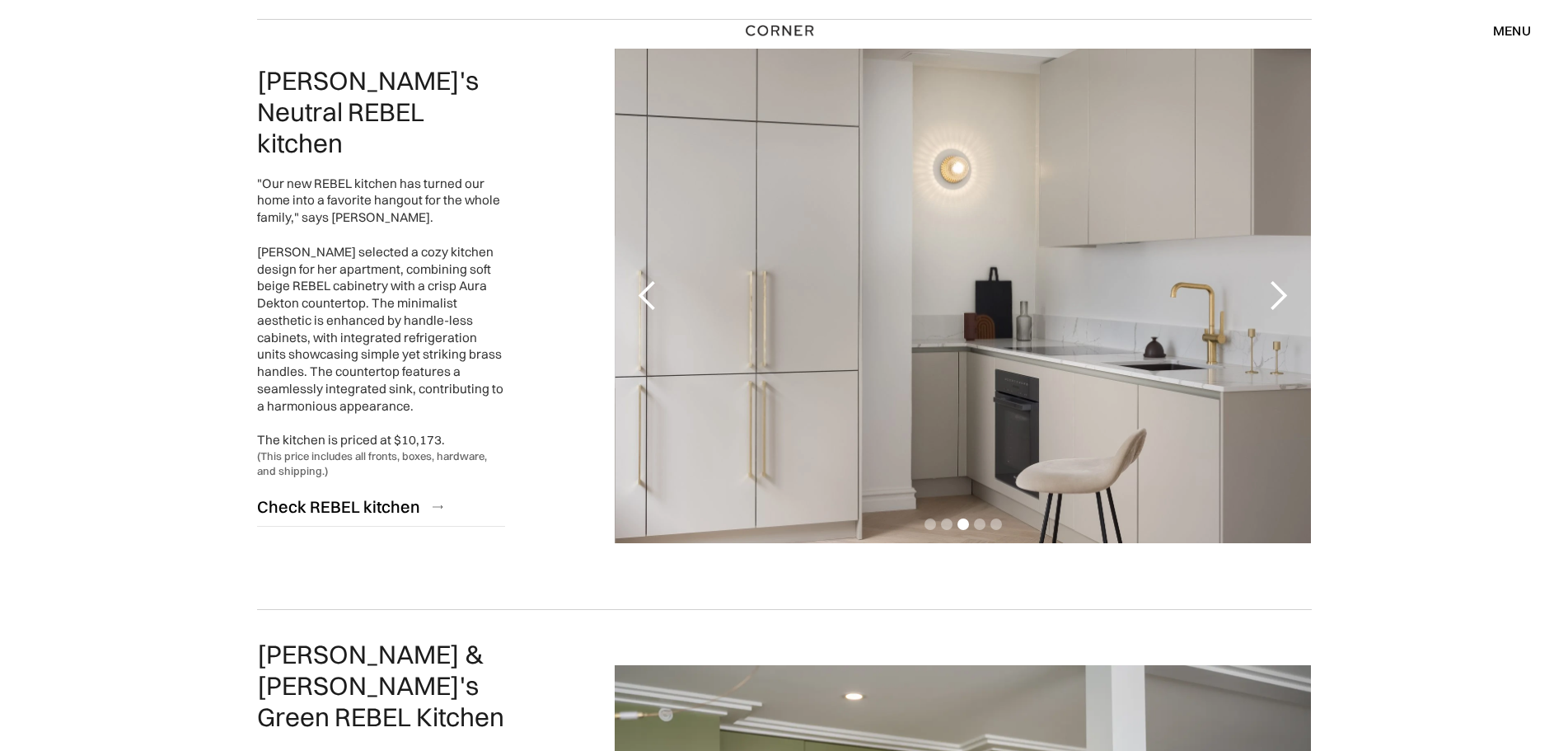
click at [1287, 296] on div "next slide" at bounding box center [1277, 296] width 33 height 33
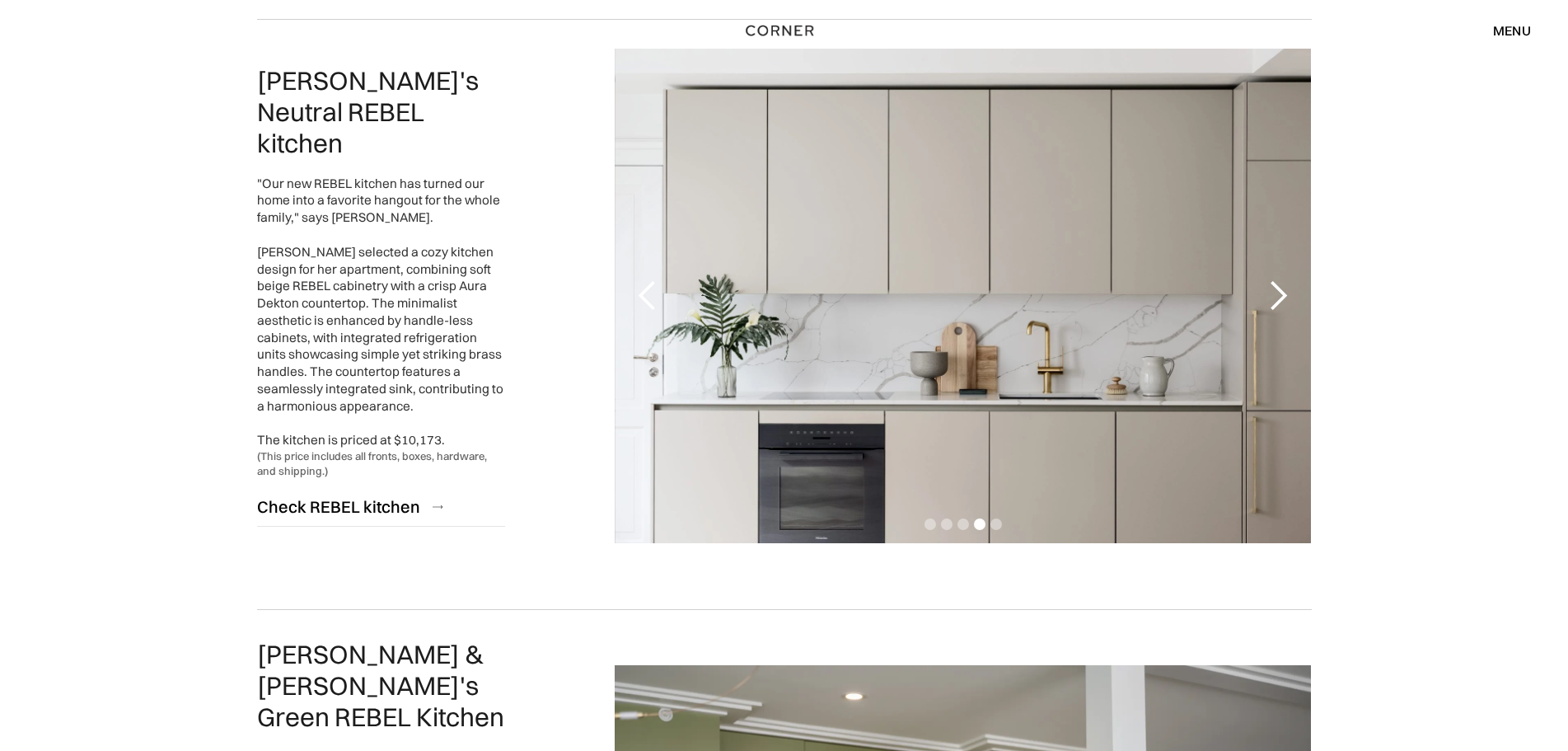
click at [1287, 296] on div "next slide" at bounding box center [1277, 296] width 33 height 33
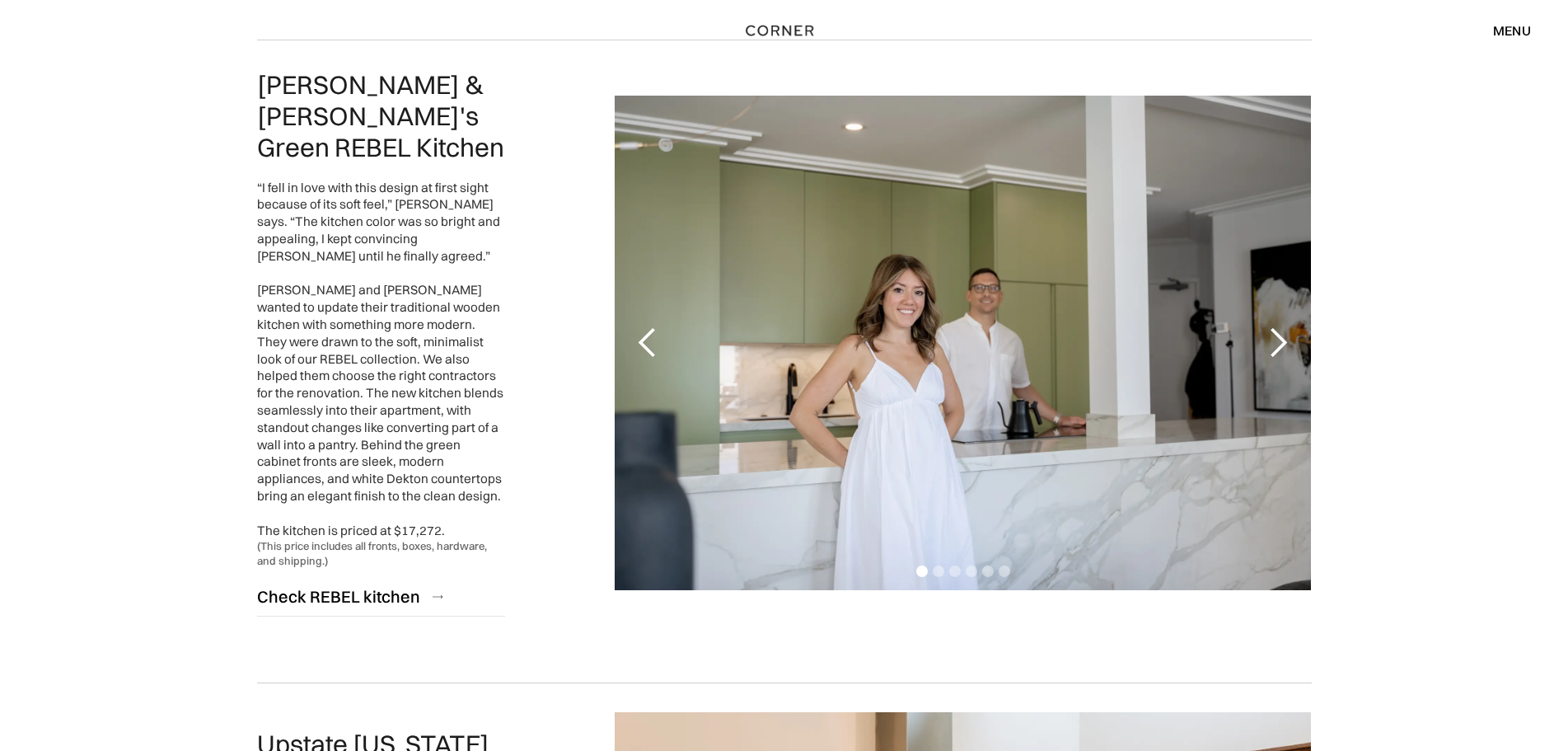
scroll to position [3131, 0]
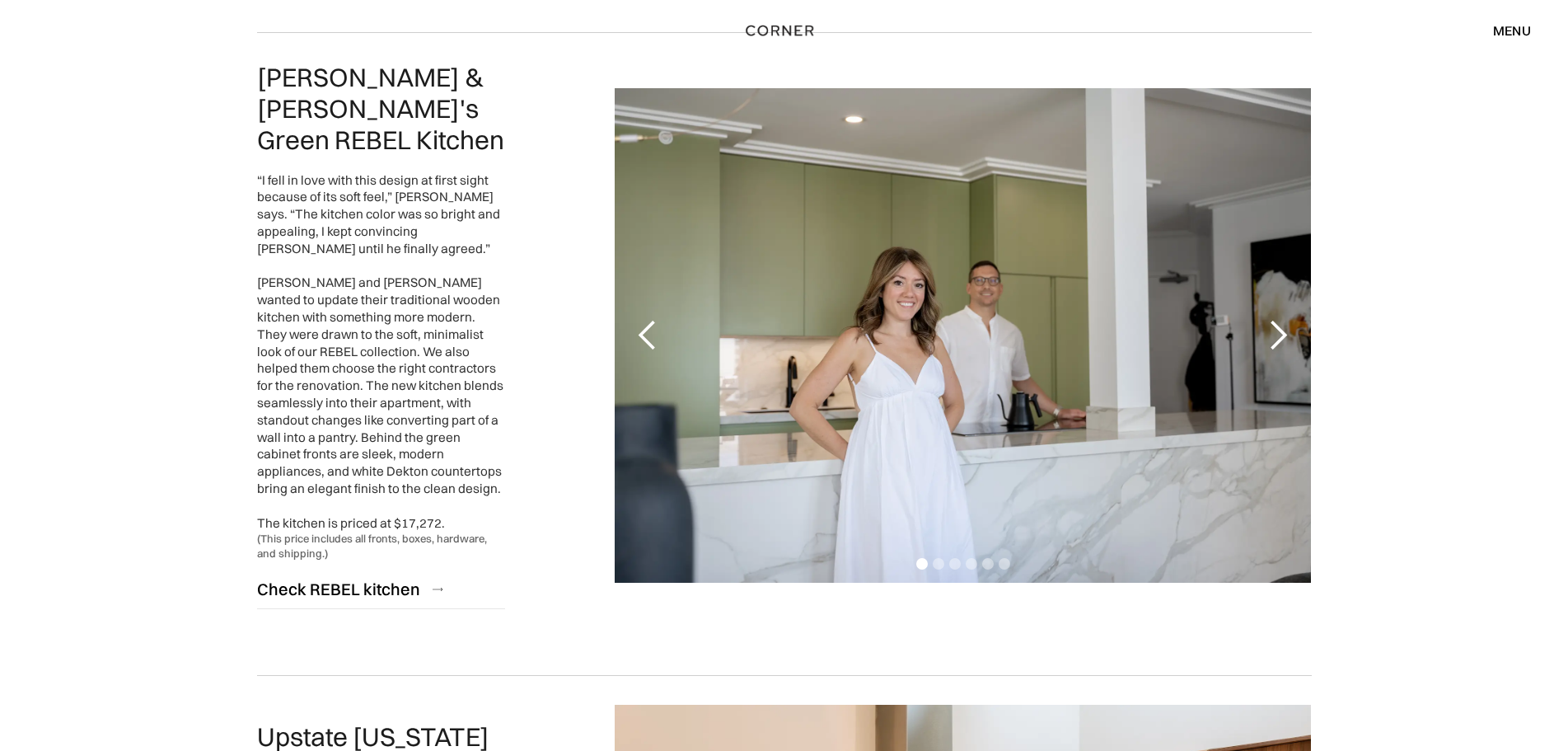
click at [1286, 319] on div "next slide" at bounding box center [1277, 336] width 33 height 33
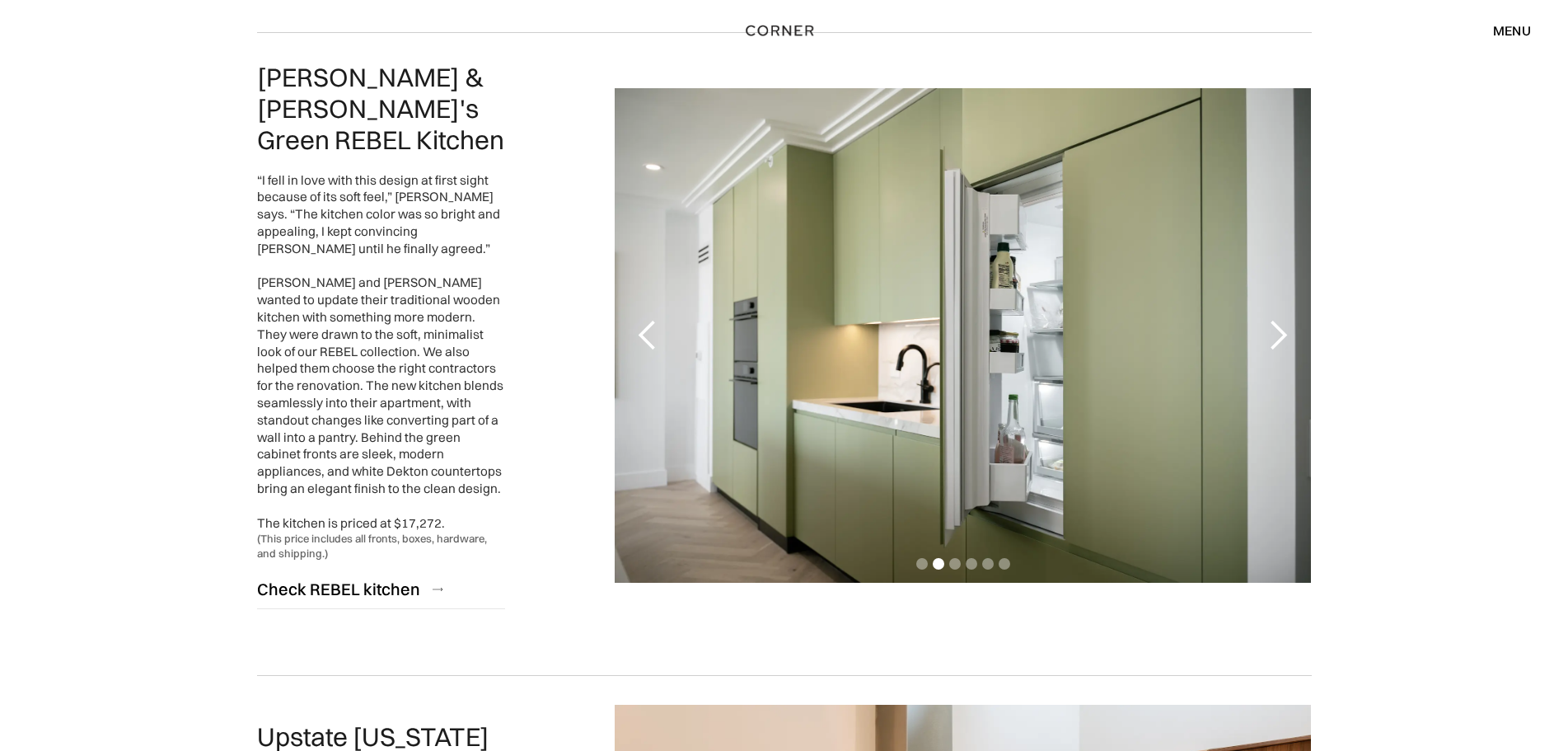
click at [1286, 319] on div "next slide" at bounding box center [1277, 336] width 33 height 33
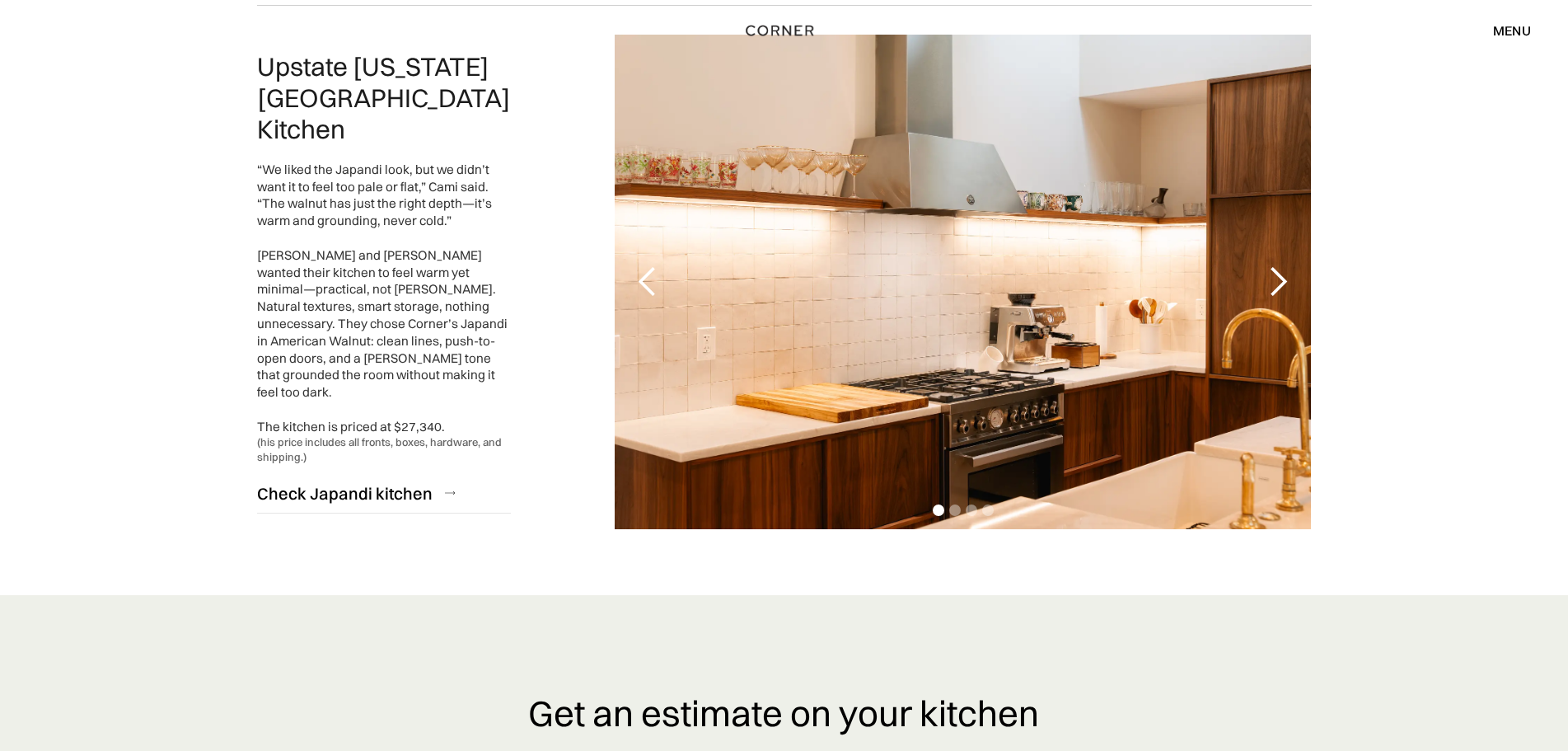
scroll to position [3790, 0]
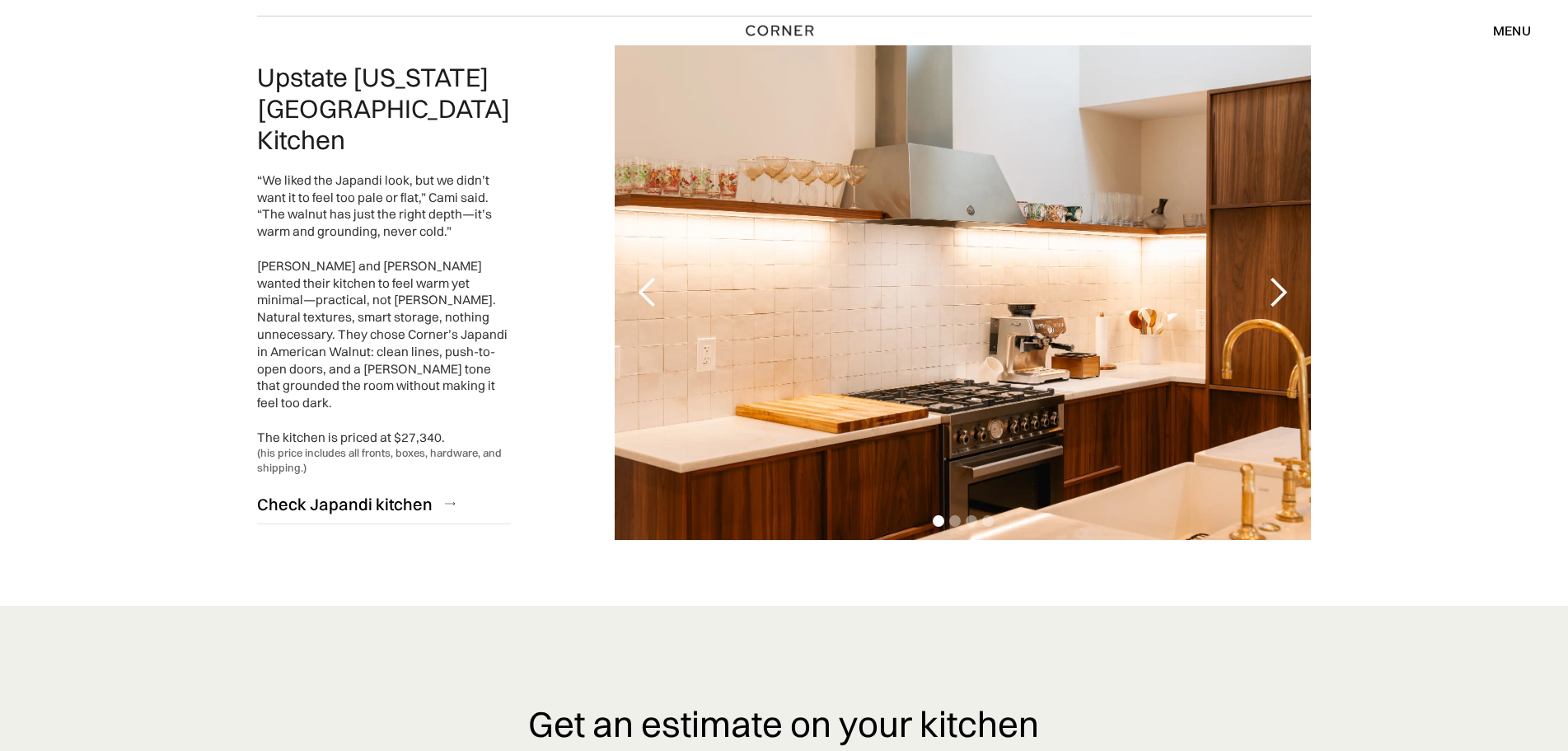
click at [1274, 276] on div "next slide" at bounding box center [1277, 293] width 33 height 33
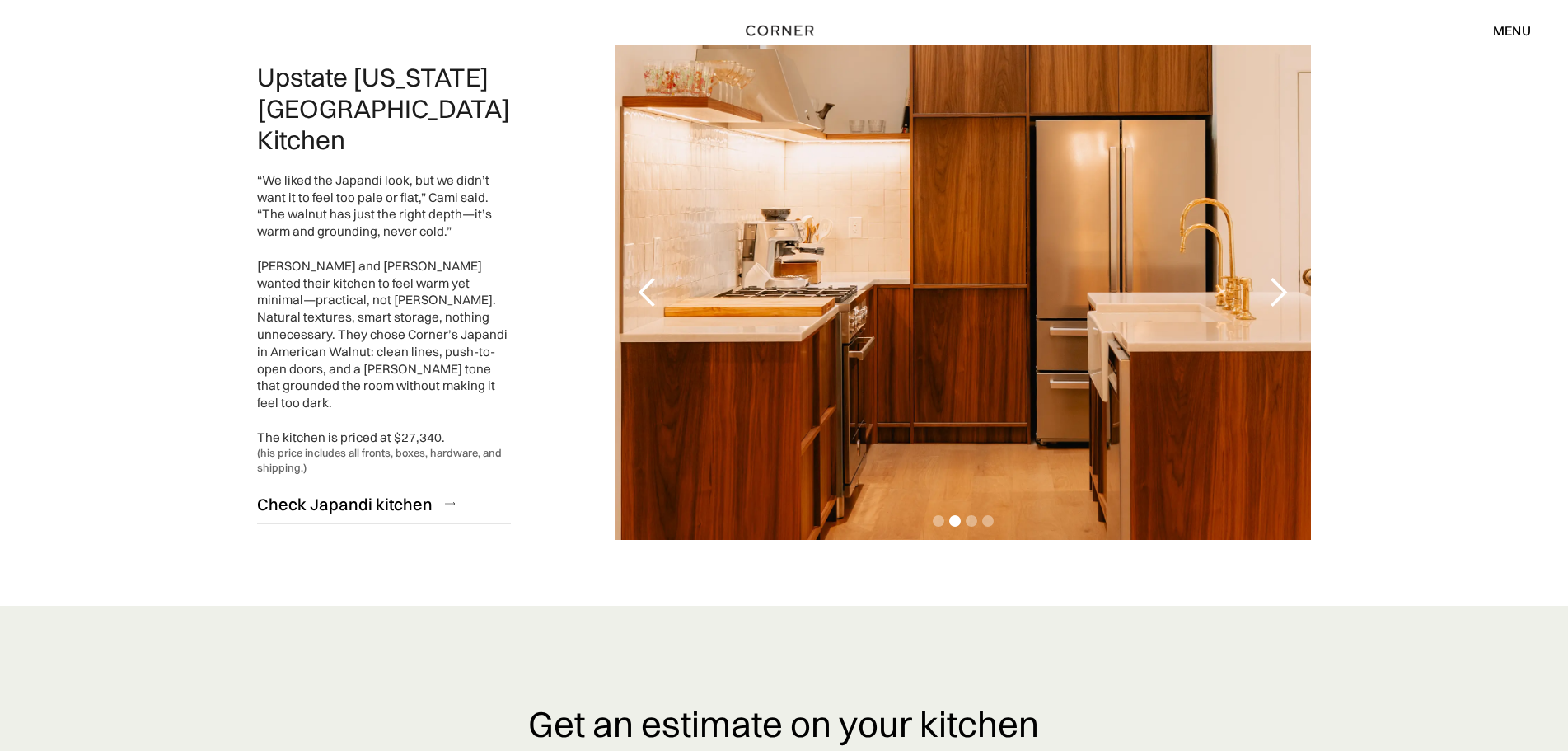
click at [1274, 276] on div "next slide" at bounding box center [1277, 293] width 33 height 33
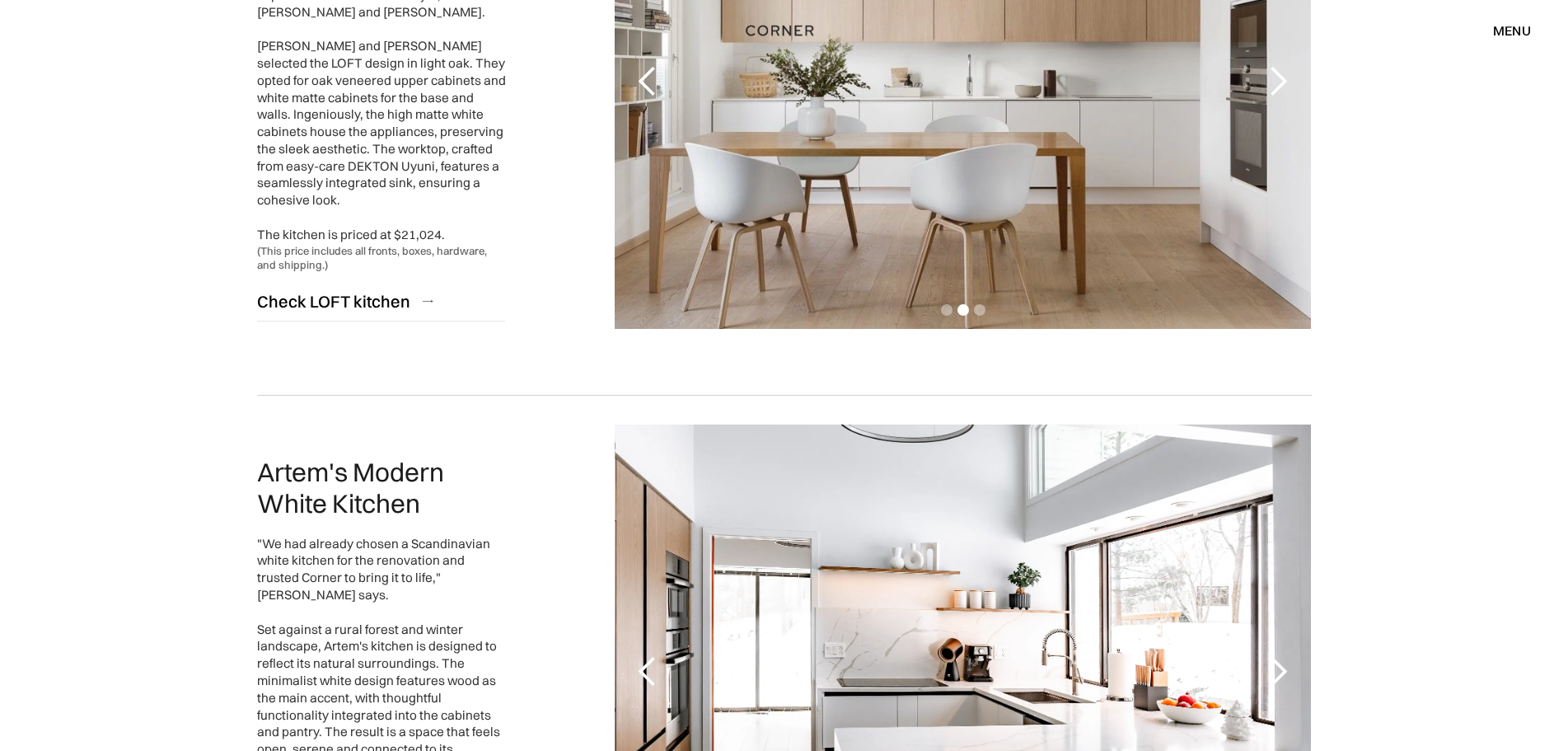
scroll to position [1401, 0]
